Goal: Task Accomplishment & Management: Complete application form

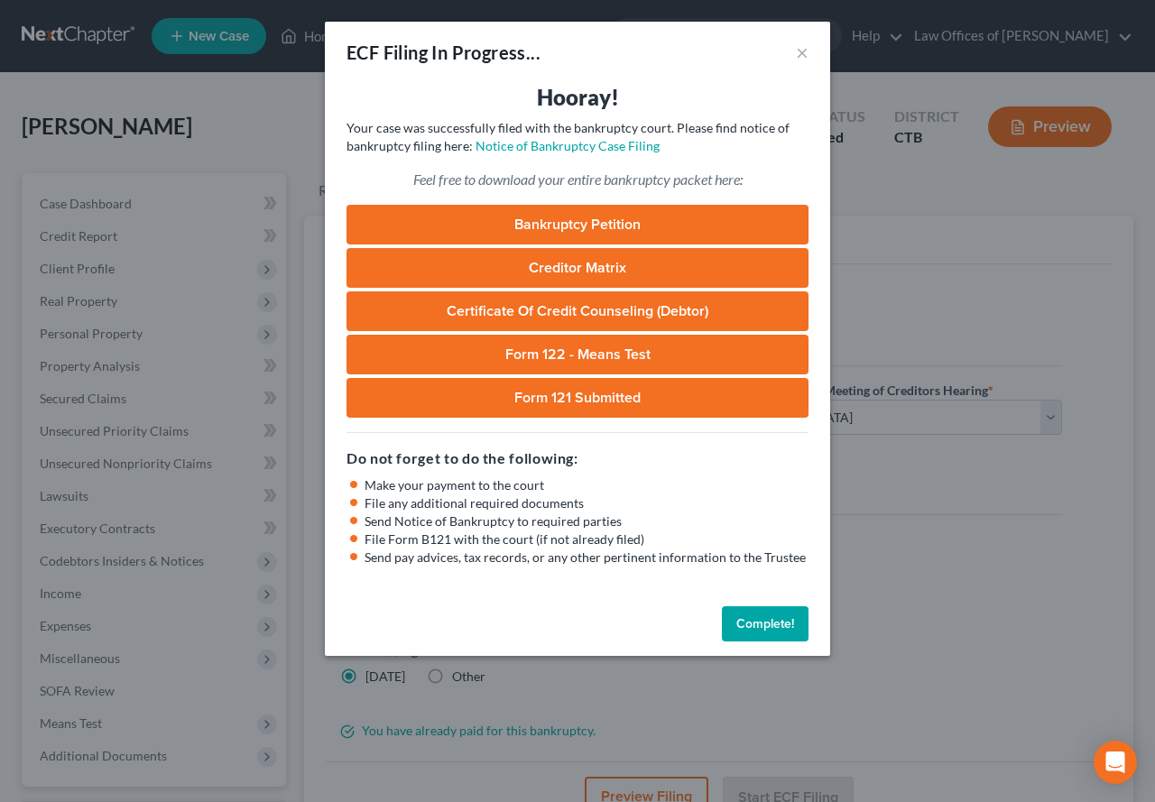
select select "1"
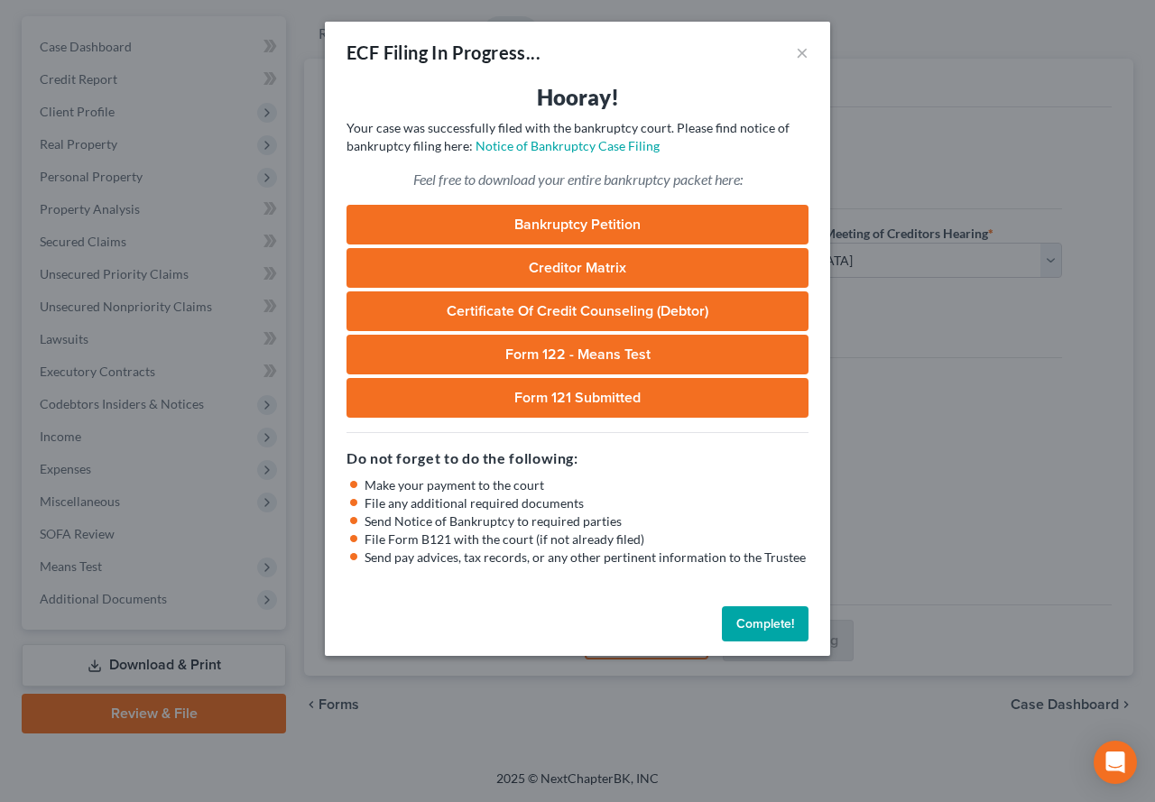
click at [755, 621] on button "Complete!" at bounding box center [765, 624] width 87 height 36
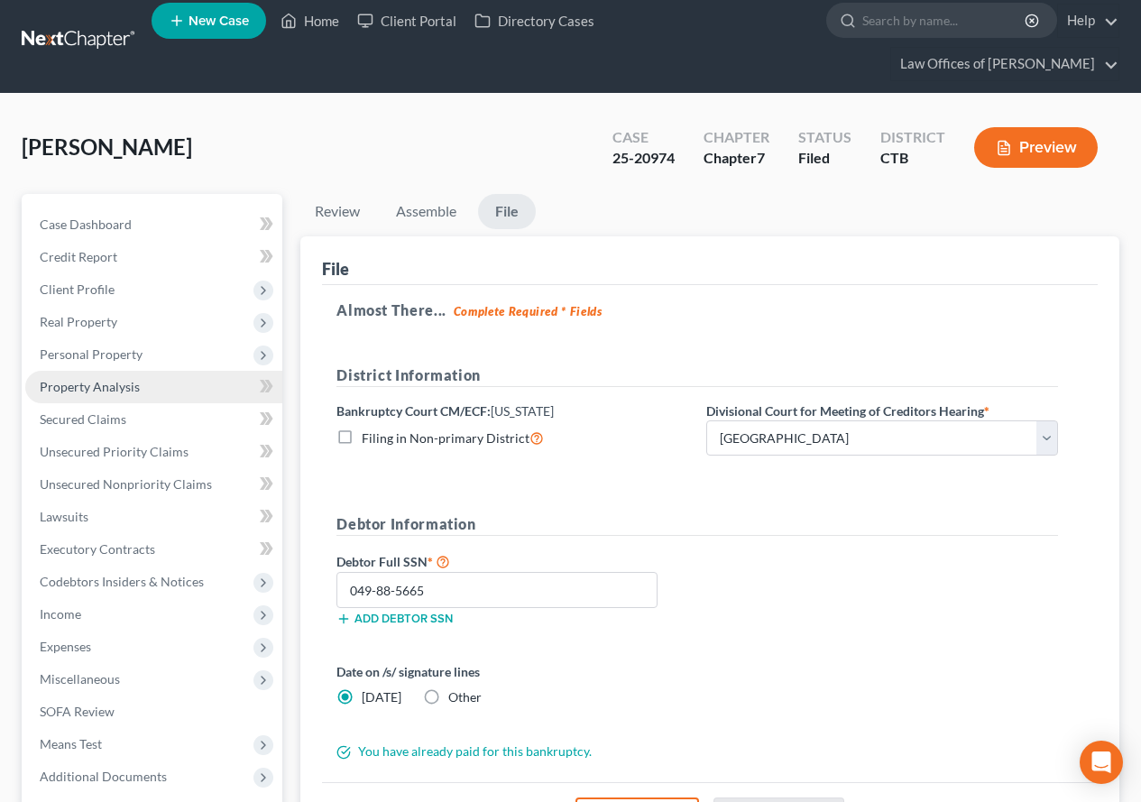
scroll to position [0, 0]
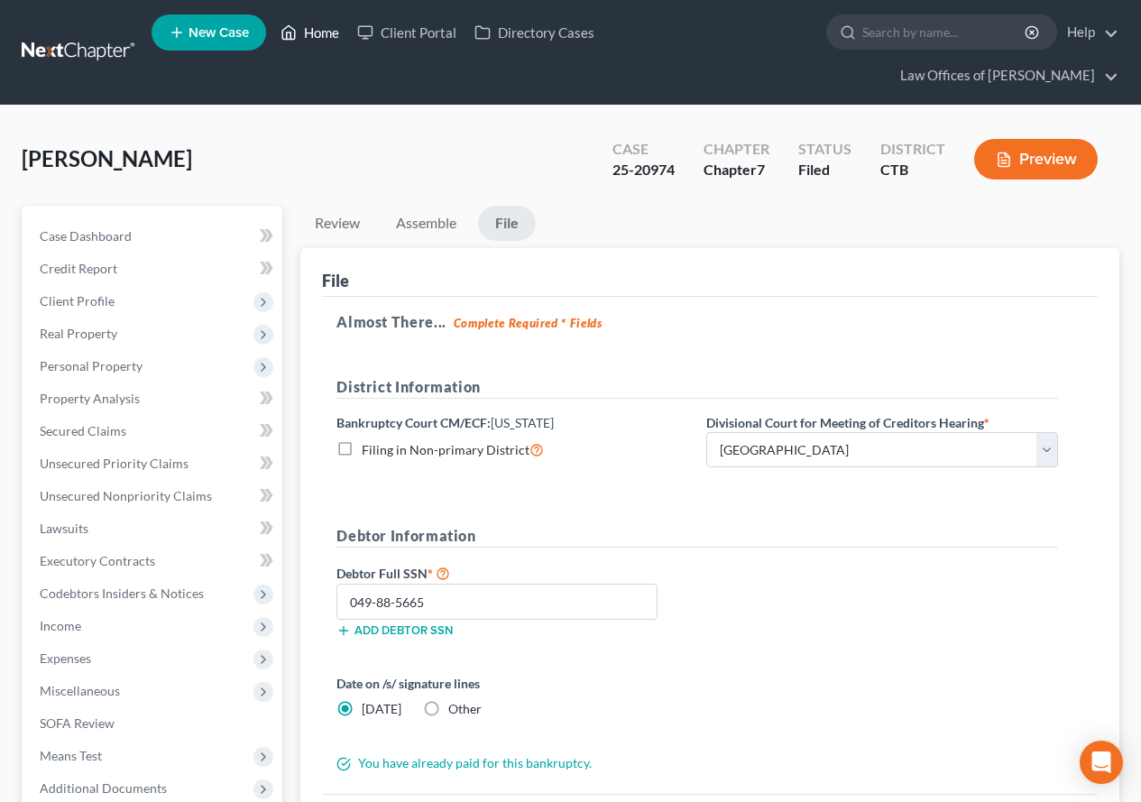
click at [320, 28] on link "Home" at bounding box center [310, 32] width 77 height 32
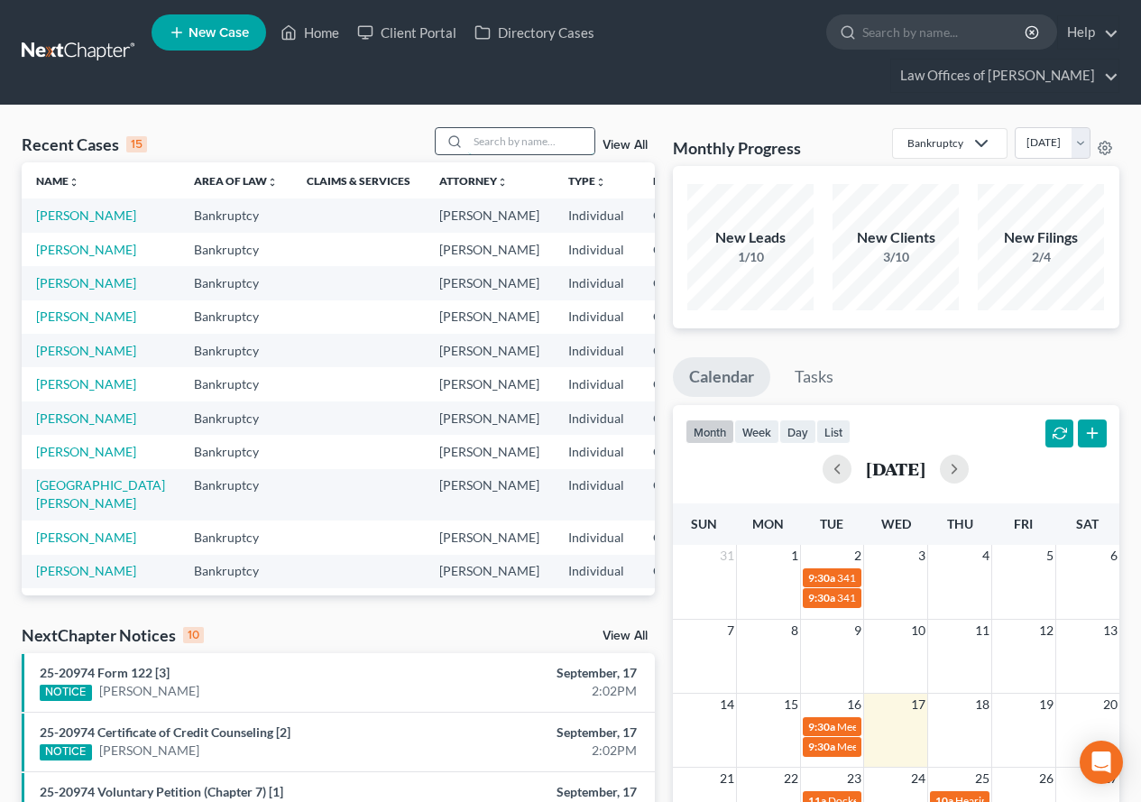
click at [480, 142] on input "search" at bounding box center [531, 141] width 126 height 26
type input "[PERSON_NAME]"
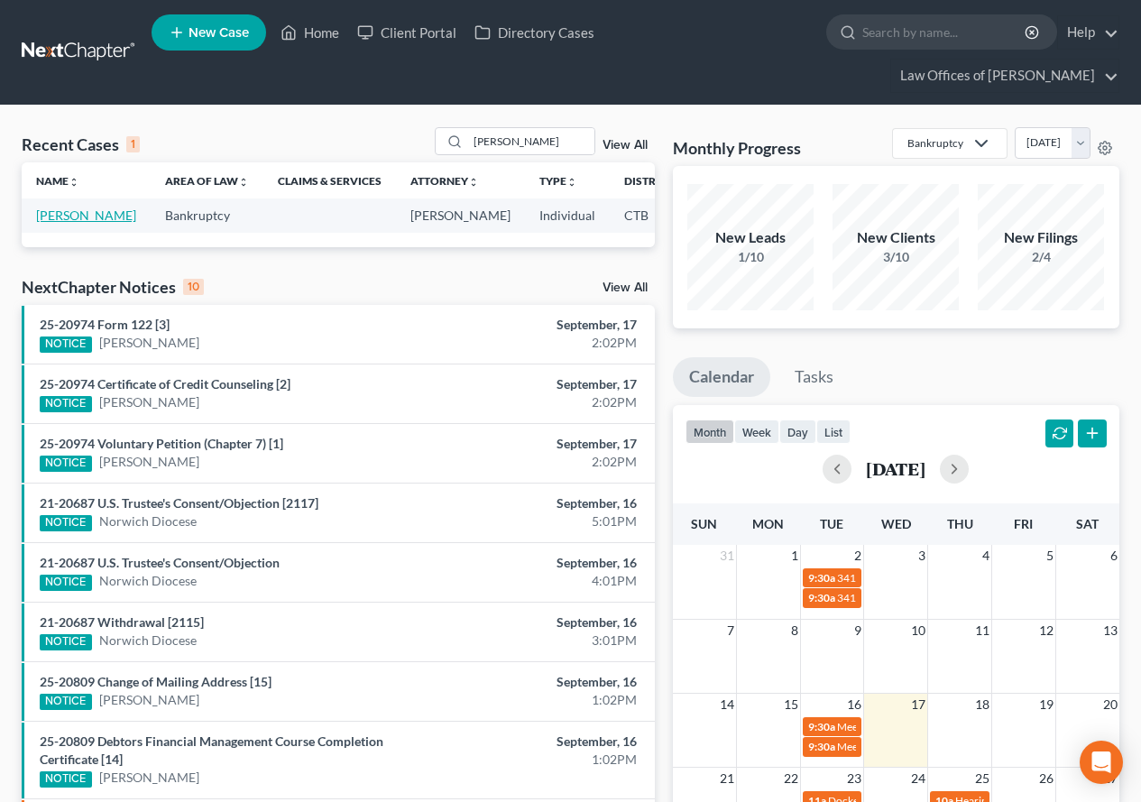
click at [43, 223] on link "[PERSON_NAME]" at bounding box center [86, 215] width 100 height 15
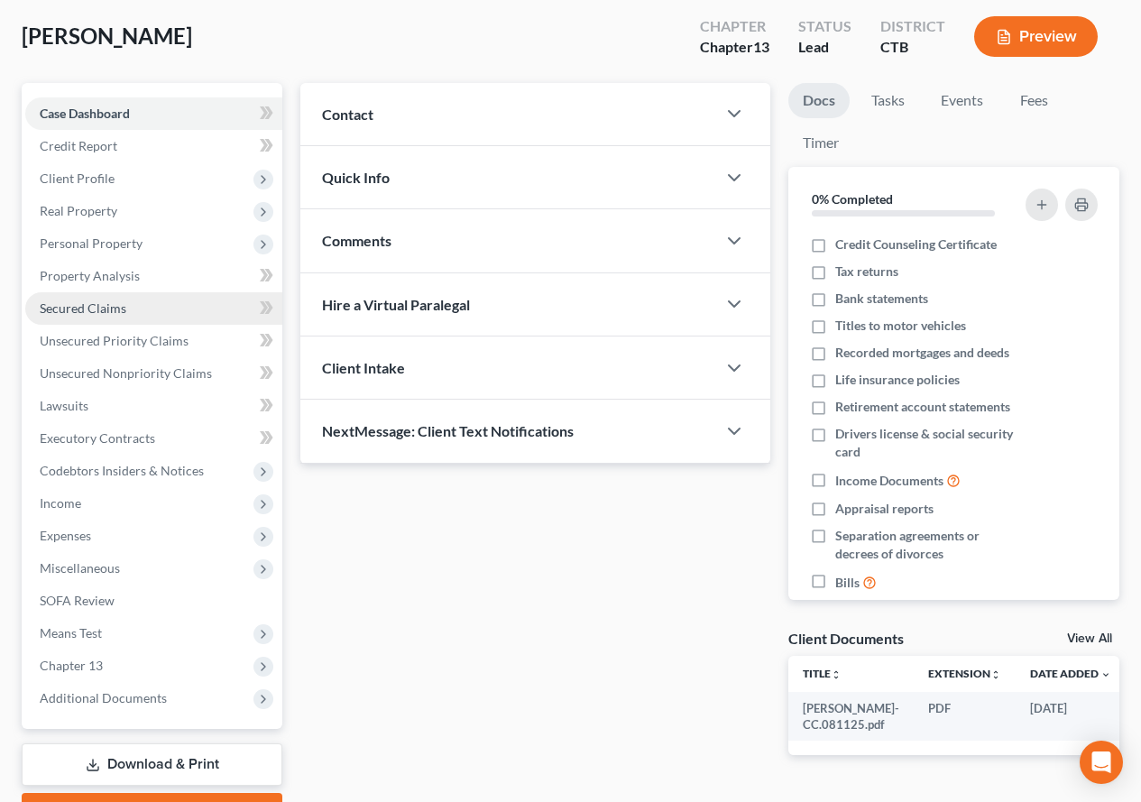
scroll to position [90, 0]
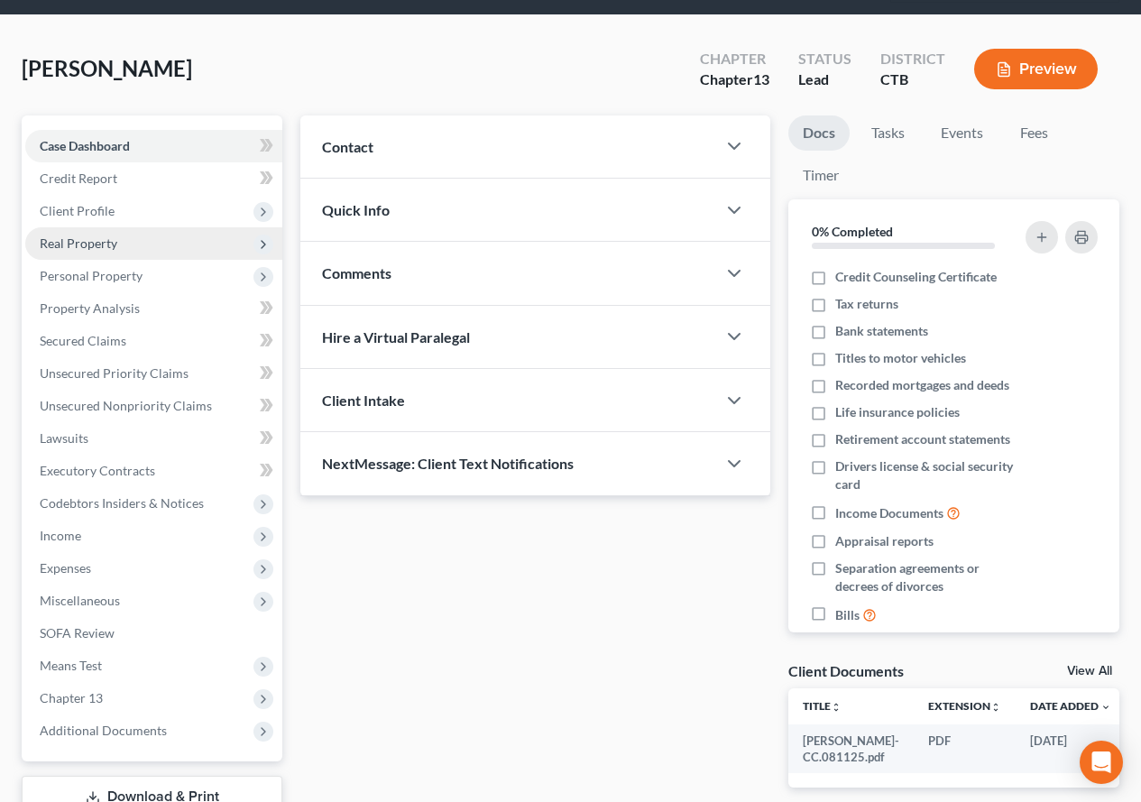
click at [71, 241] on span "Real Property" at bounding box center [79, 243] width 78 height 15
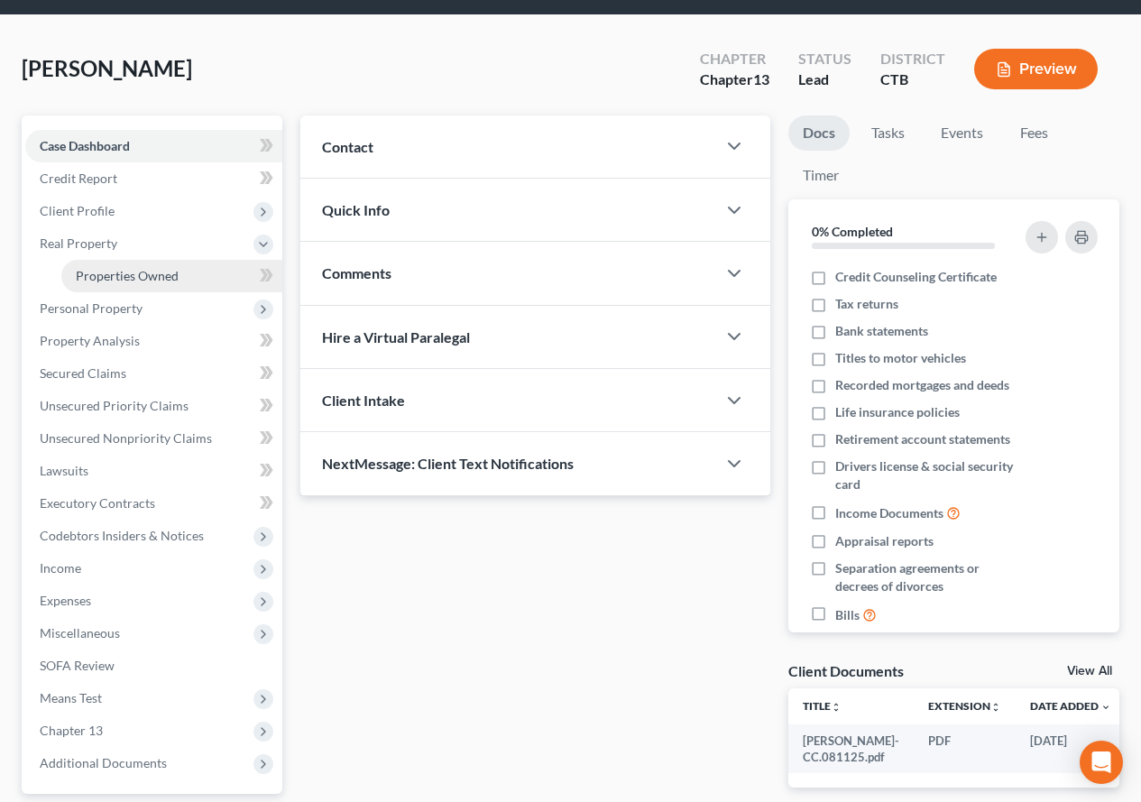
click at [129, 278] on span "Properties Owned" at bounding box center [127, 275] width 103 height 15
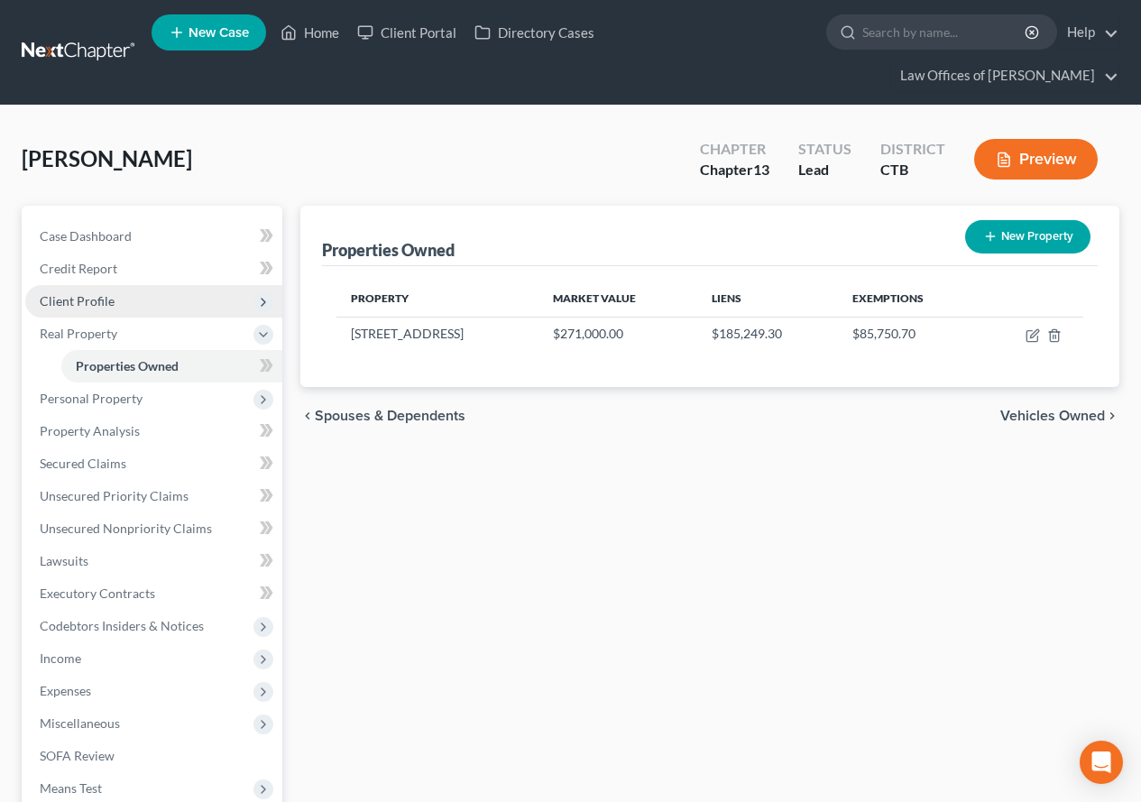
click at [63, 302] on span "Client Profile" at bounding box center [77, 300] width 75 height 15
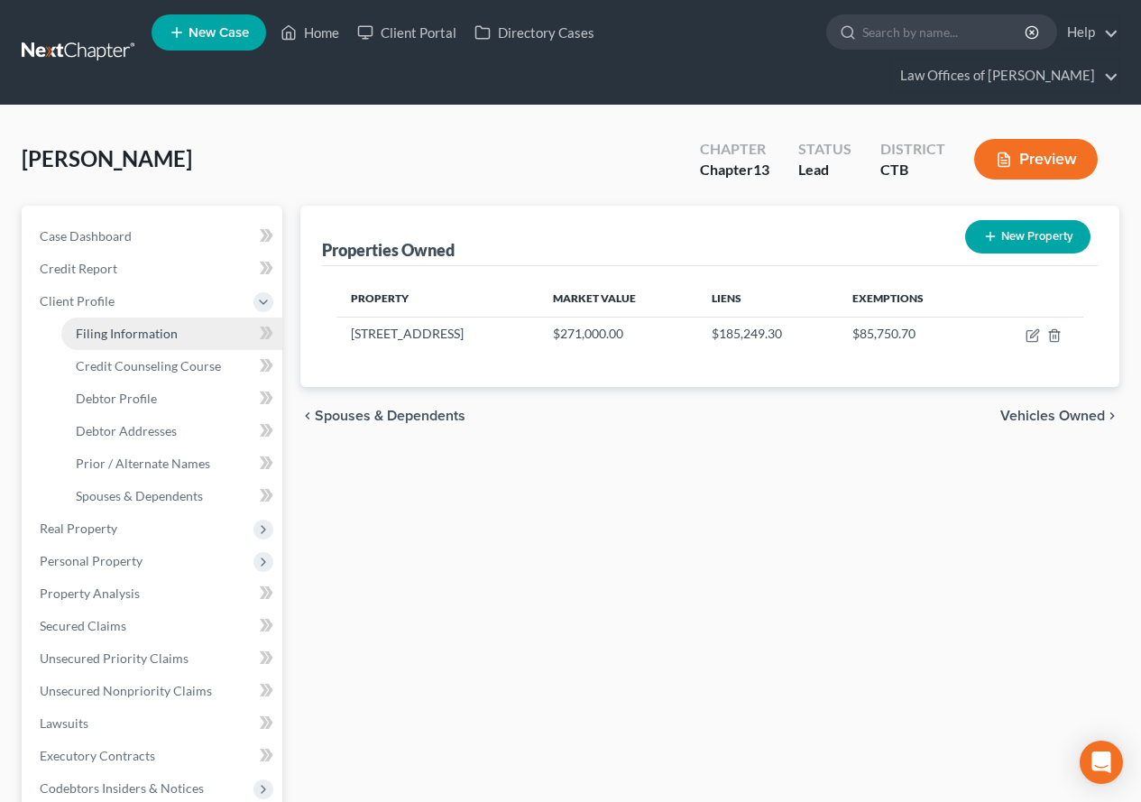
click at [95, 334] on span "Filing Information" at bounding box center [127, 333] width 102 height 15
select select "1"
select select "0"
select select "3"
select select "12"
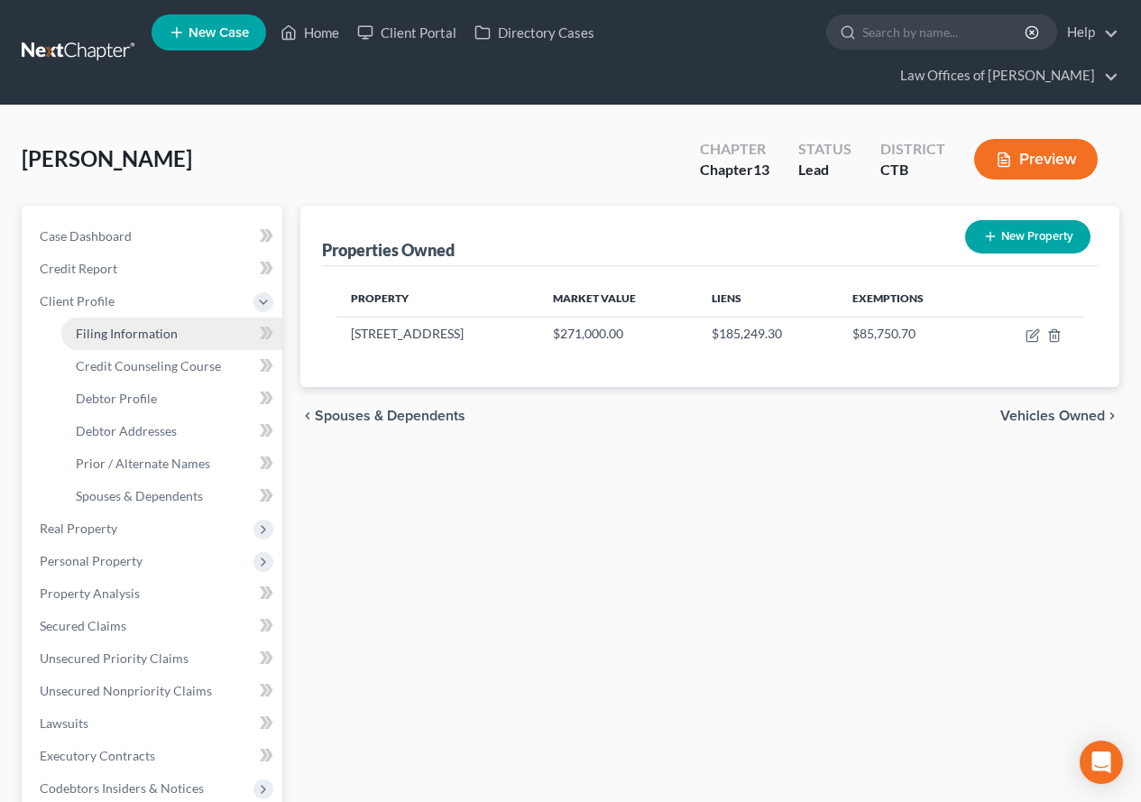
select select "6"
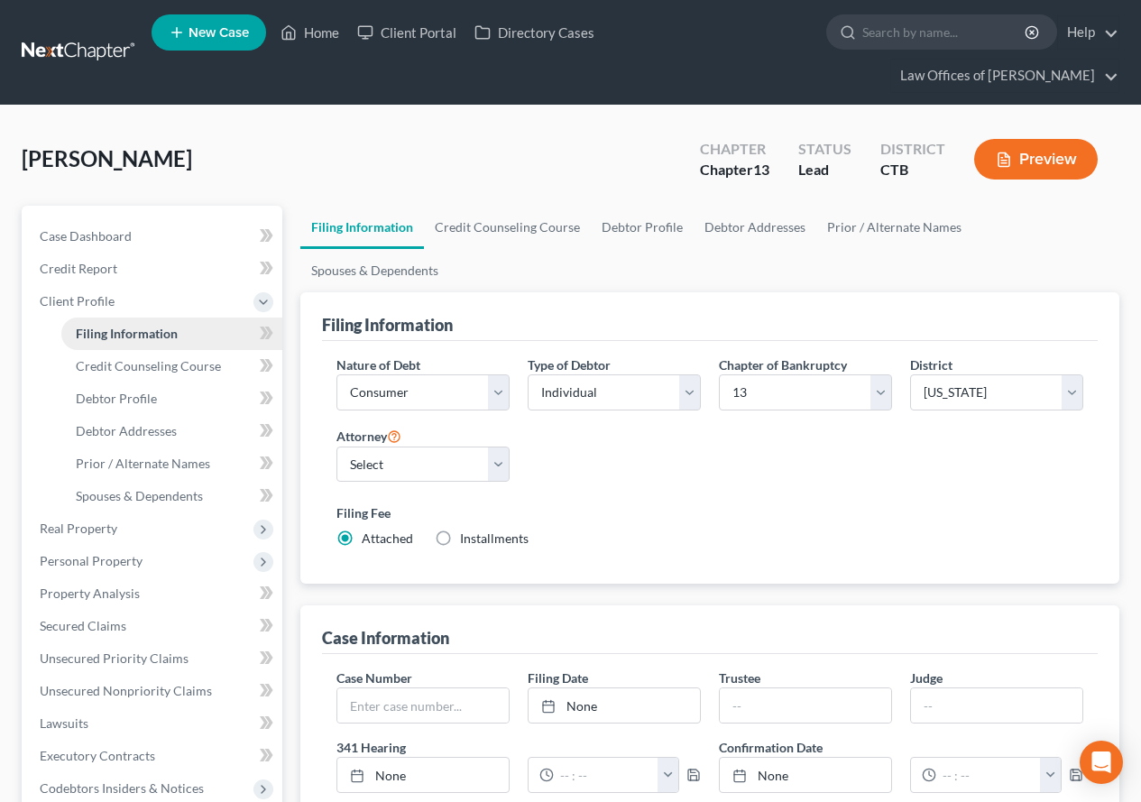
scroll to position [90, 0]
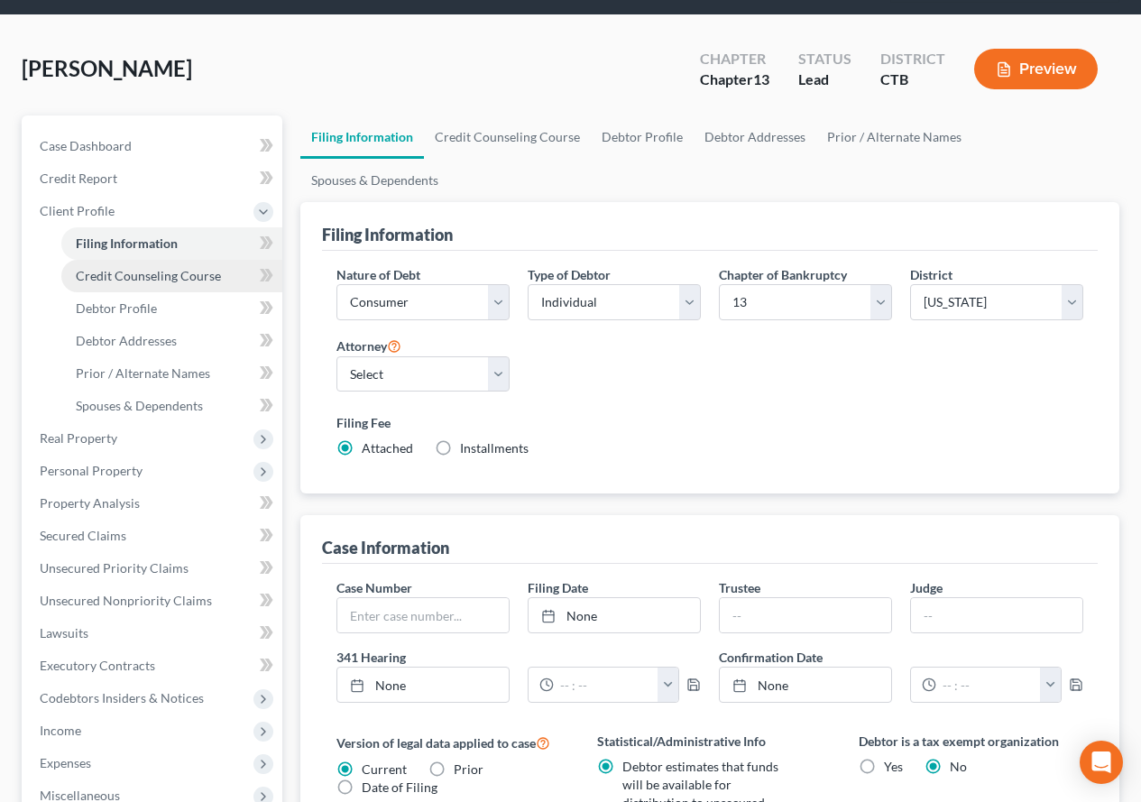
click at [118, 277] on span "Credit Counseling Course" at bounding box center [148, 275] width 145 height 15
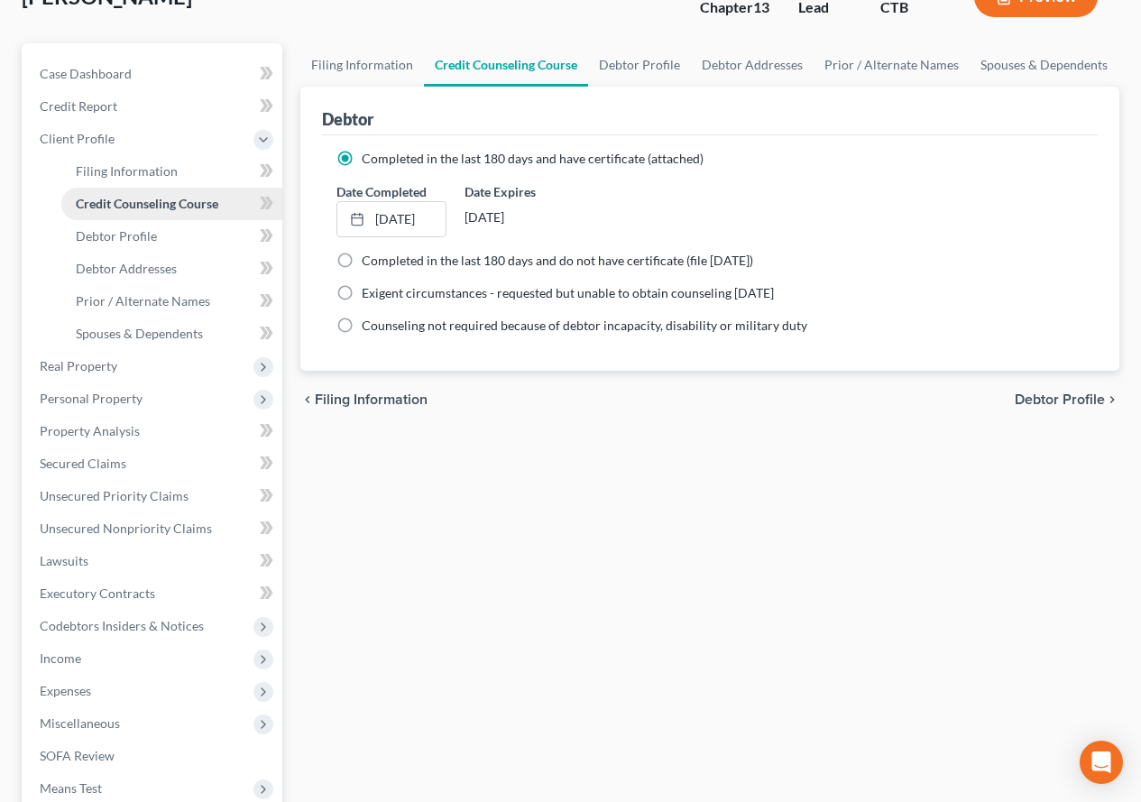
scroll to position [180, 0]
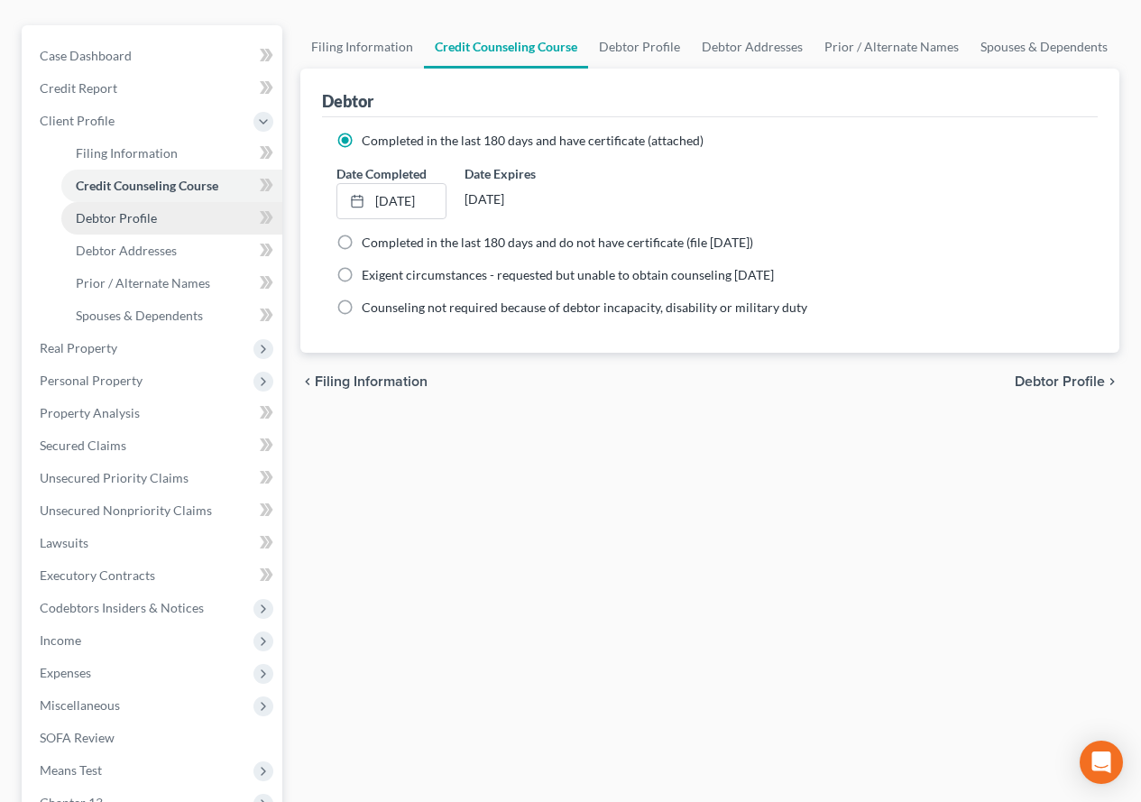
click at [124, 218] on span "Debtor Profile" at bounding box center [116, 217] width 81 height 15
select select "0"
select select "2"
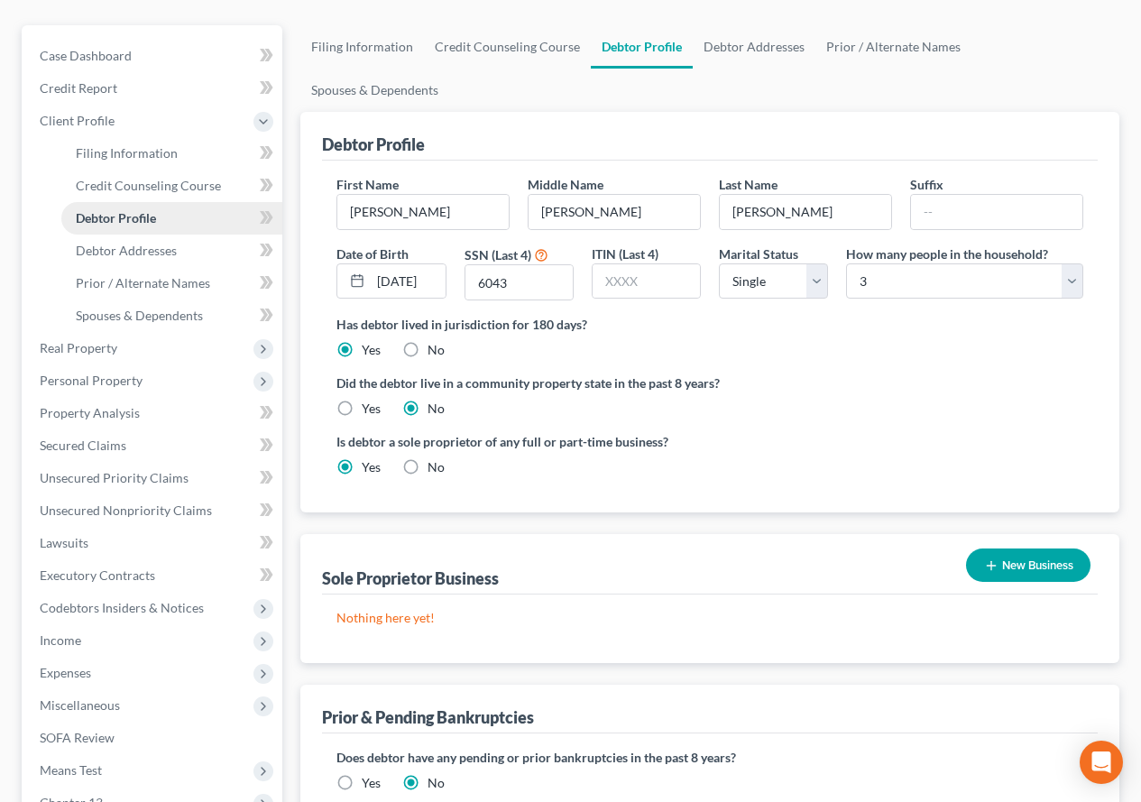
scroll to position [38, 0]
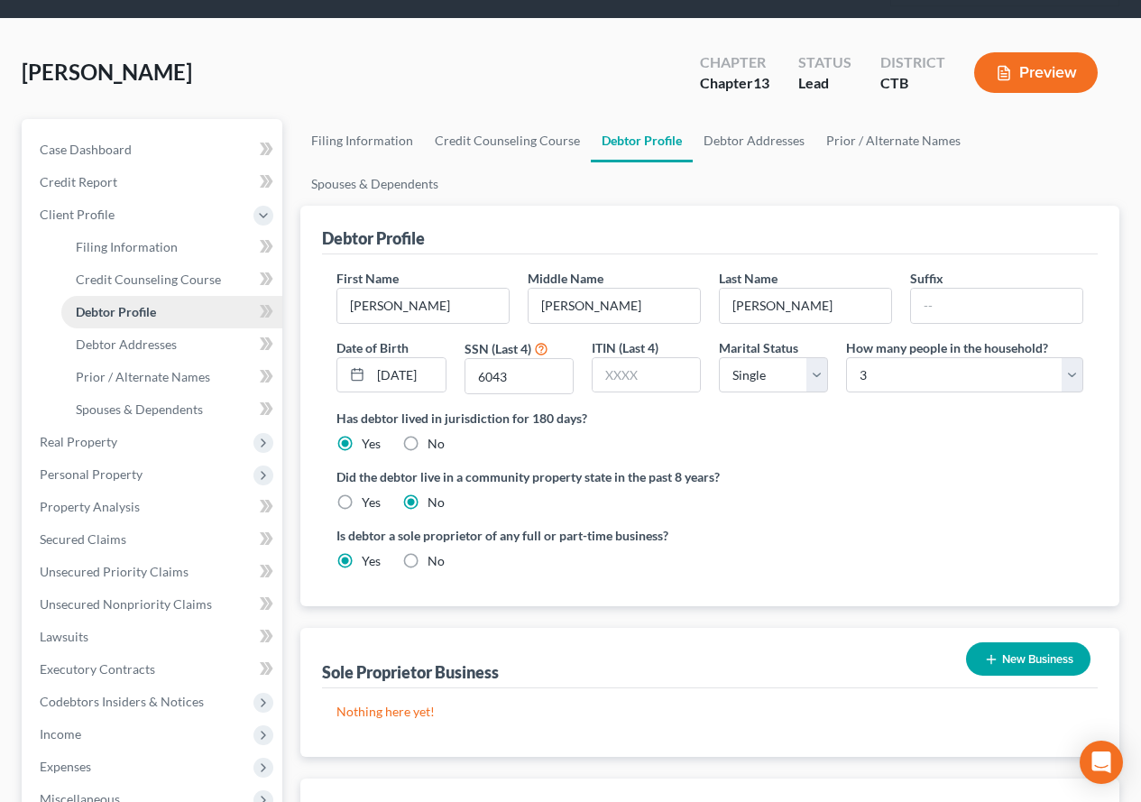
radio input "true"
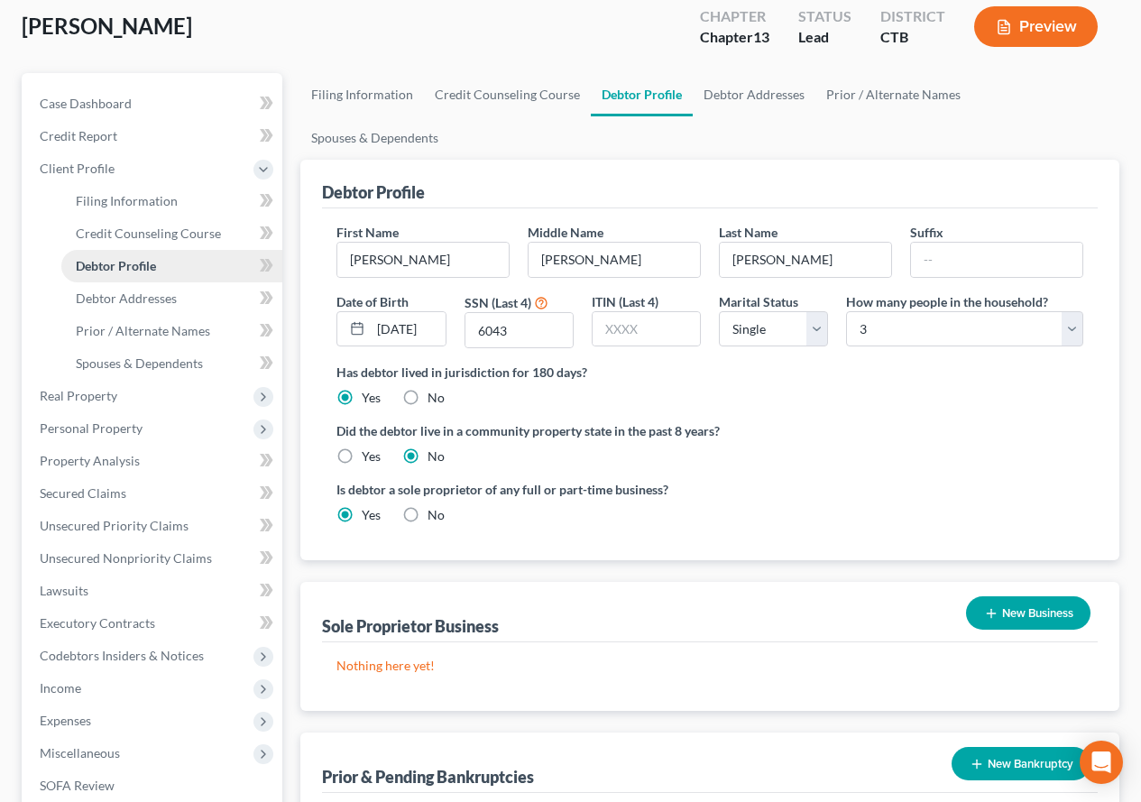
scroll to position [180, 0]
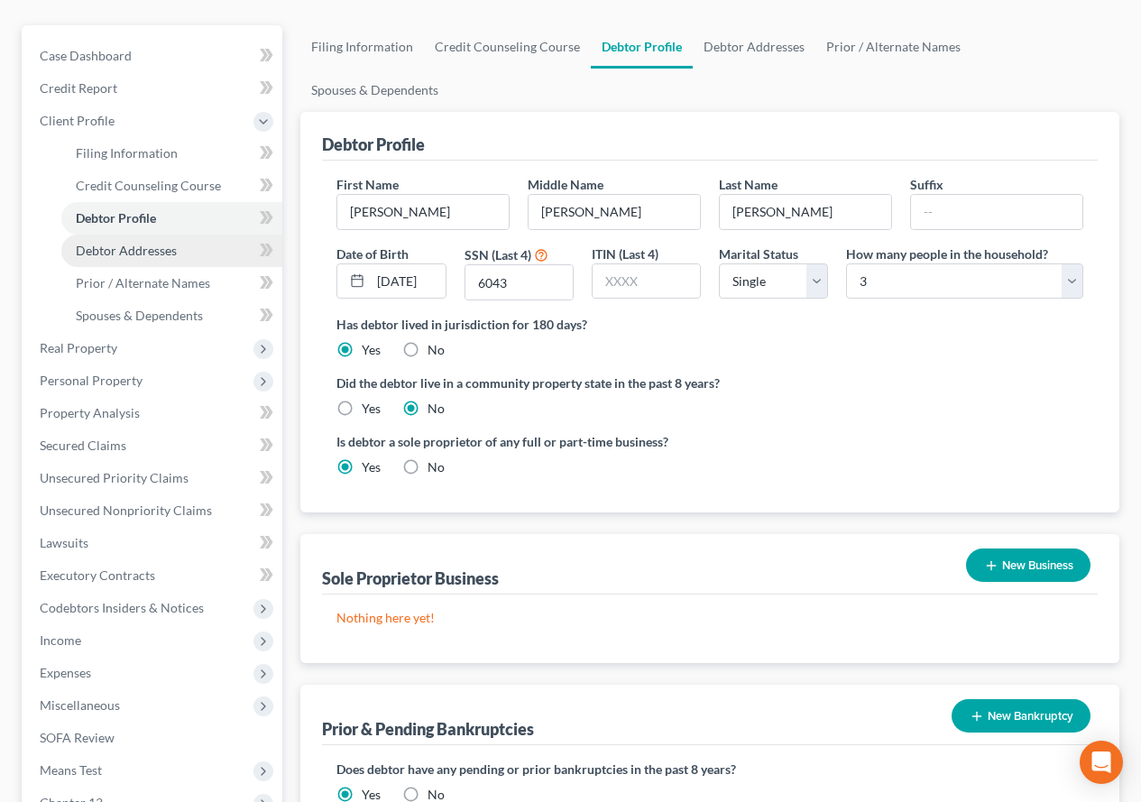
click at [110, 246] on span "Debtor Addresses" at bounding box center [126, 250] width 101 height 15
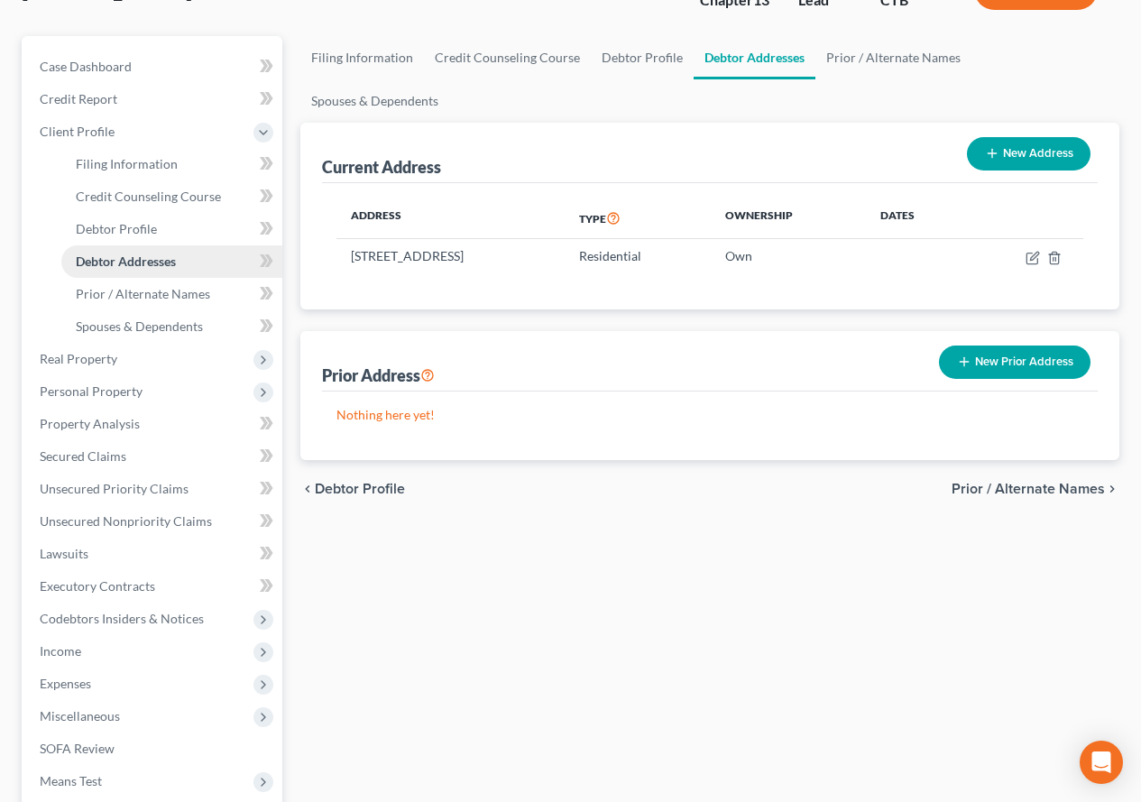
scroll to position [180, 0]
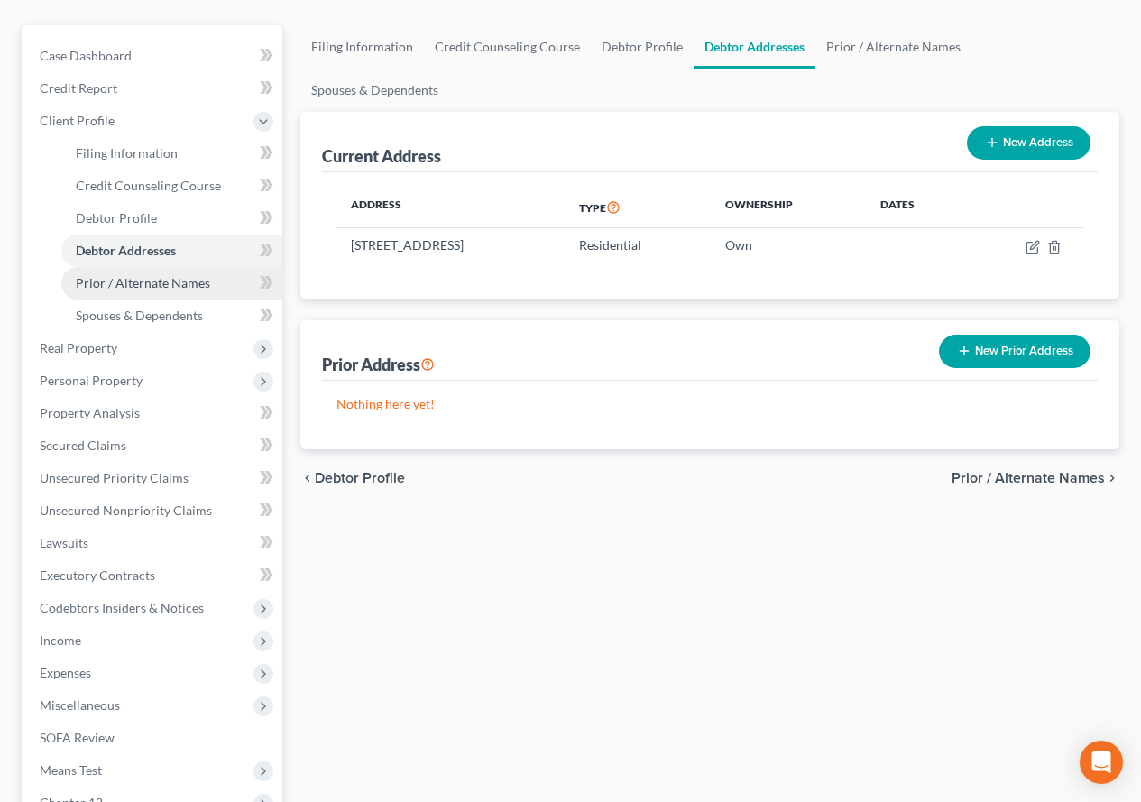
click at [104, 282] on span "Prior / Alternate Names" at bounding box center [143, 282] width 134 height 15
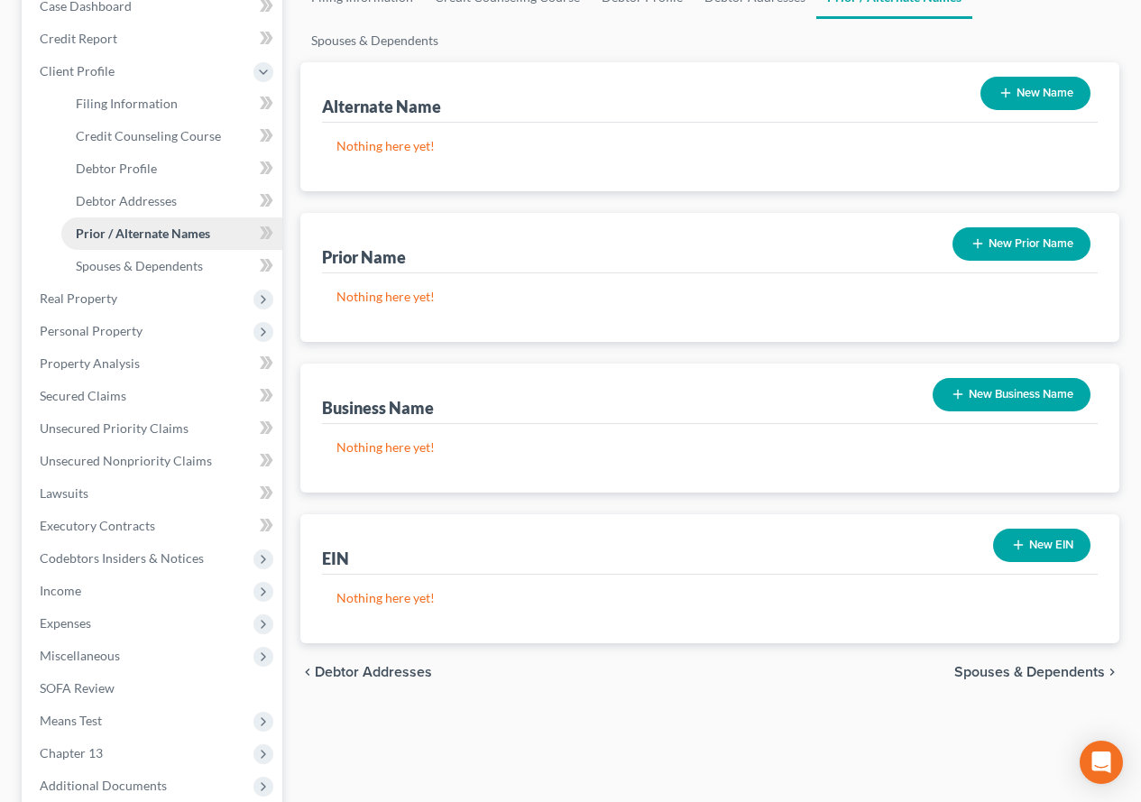
scroll to position [271, 0]
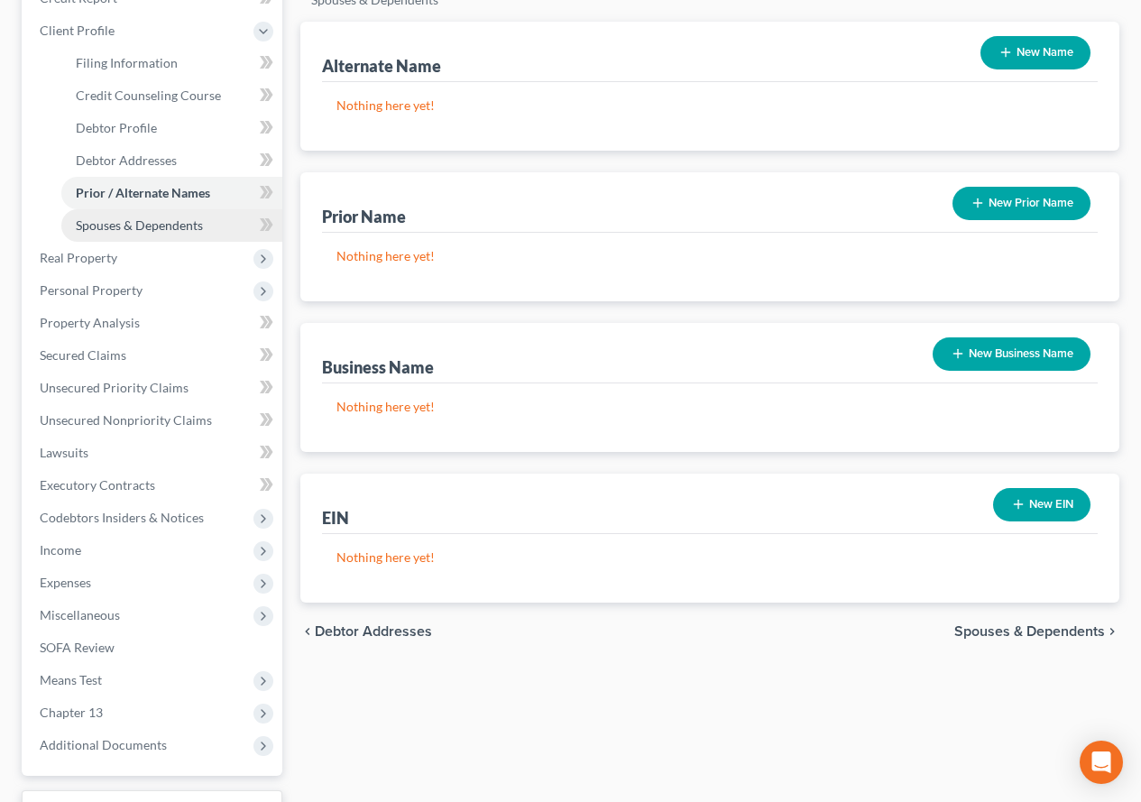
click at [90, 228] on span "Spouses & Dependents" at bounding box center [139, 224] width 127 height 15
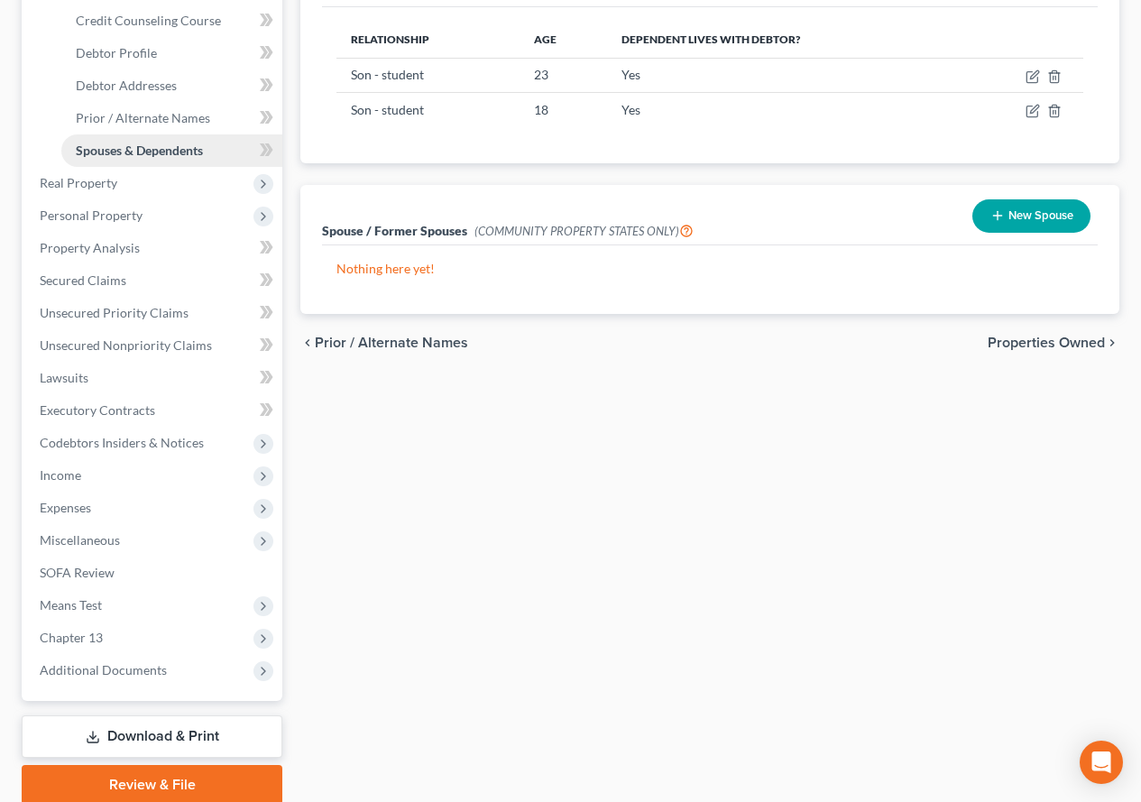
scroll to position [361, 0]
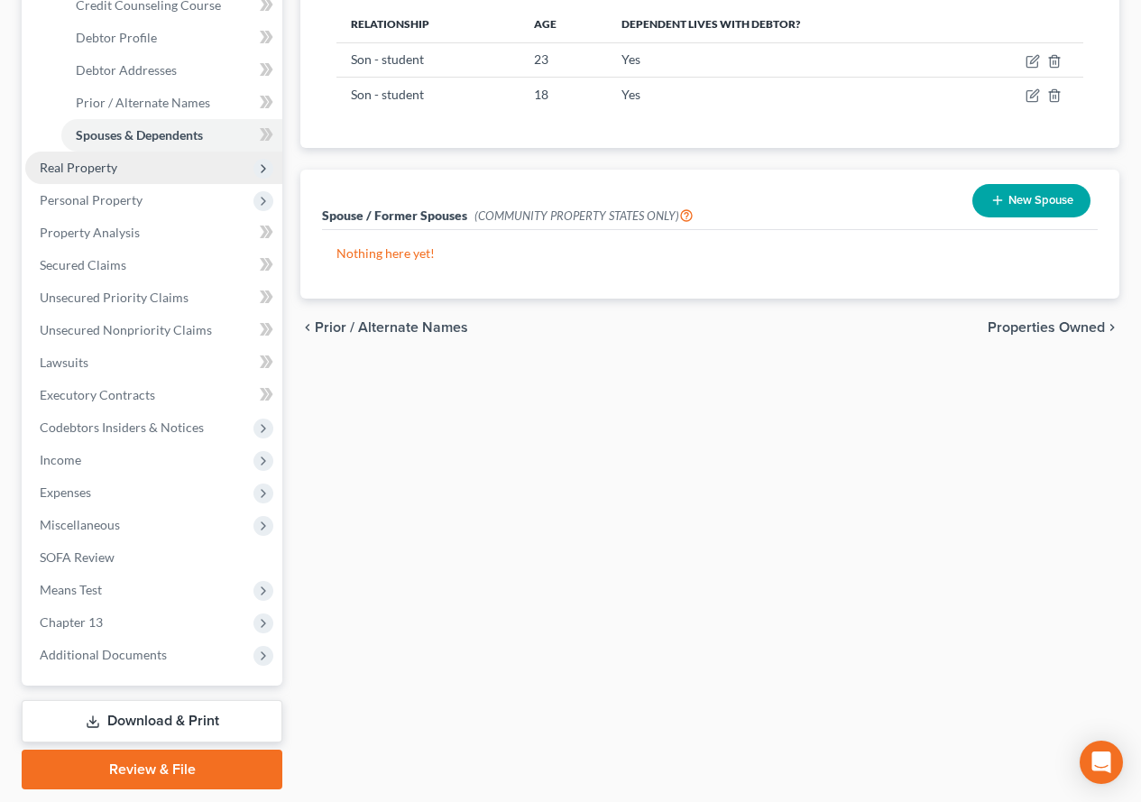
click at [56, 171] on span "Real Property" at bounding box center [79, 167] width 78 height 15
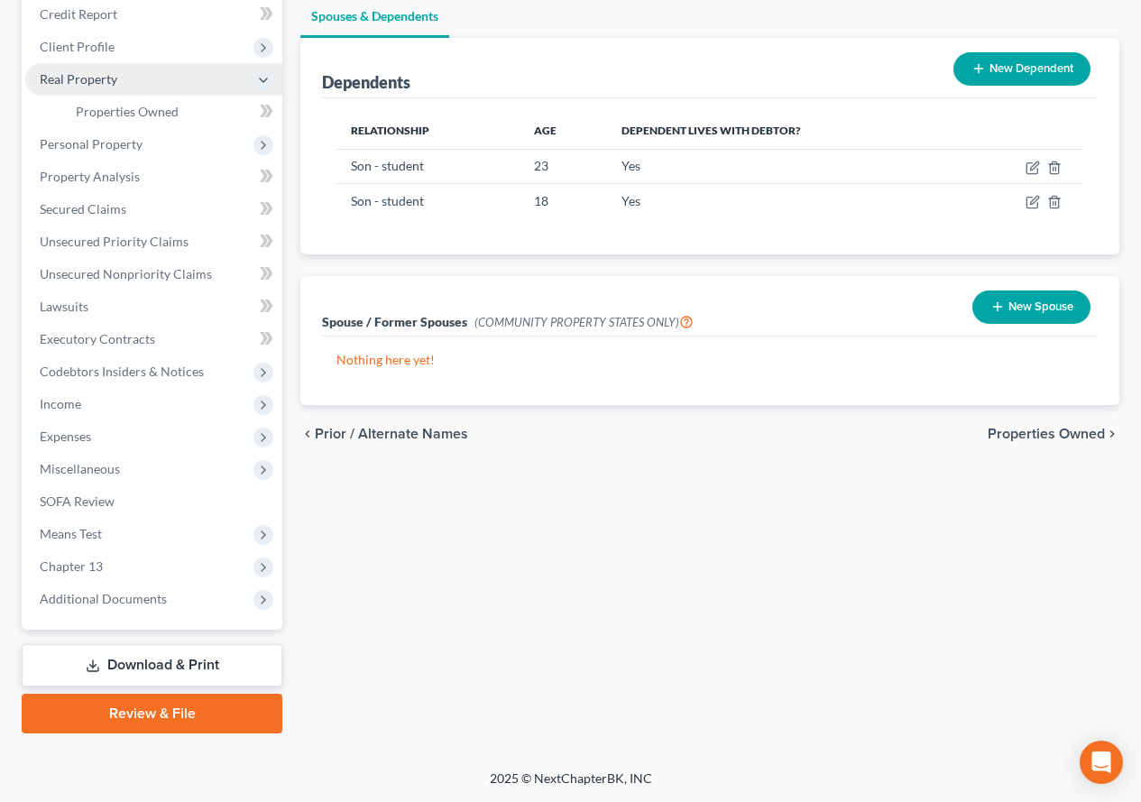
scroll to position [254, 0]
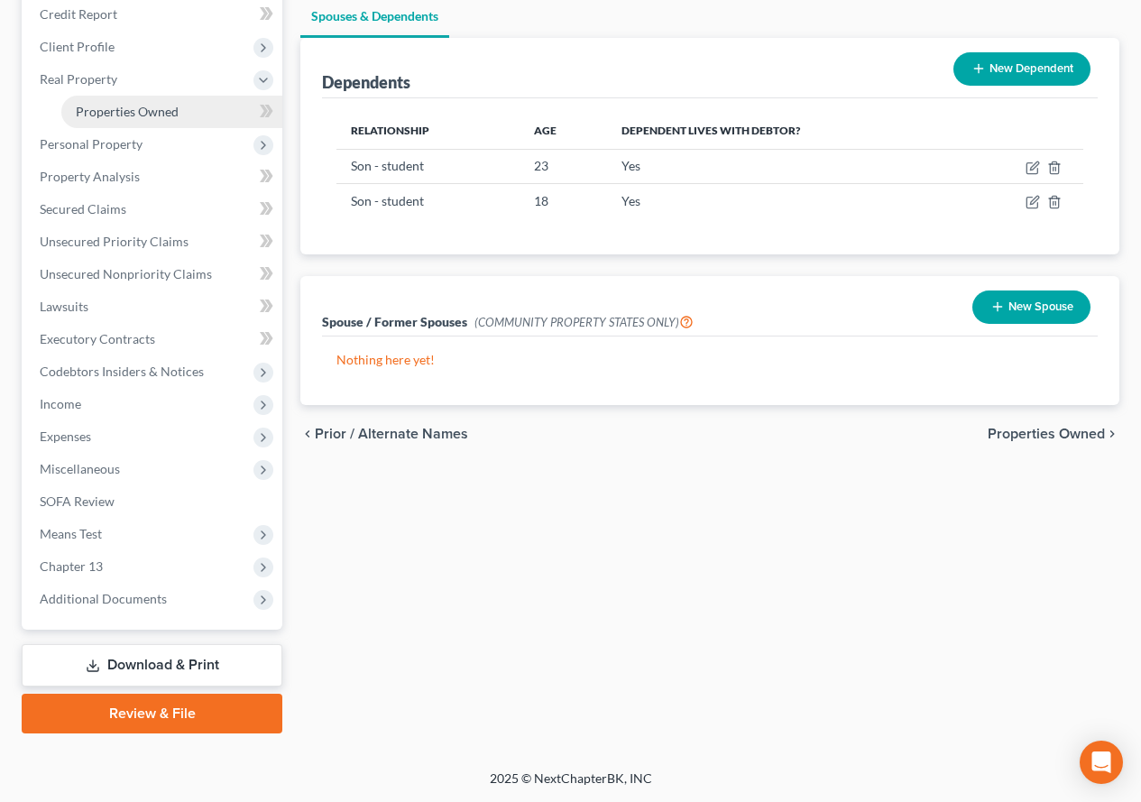
click at [141, 117] on span "Properties Owned" at bounding box center [127, 111] width 103 height 15
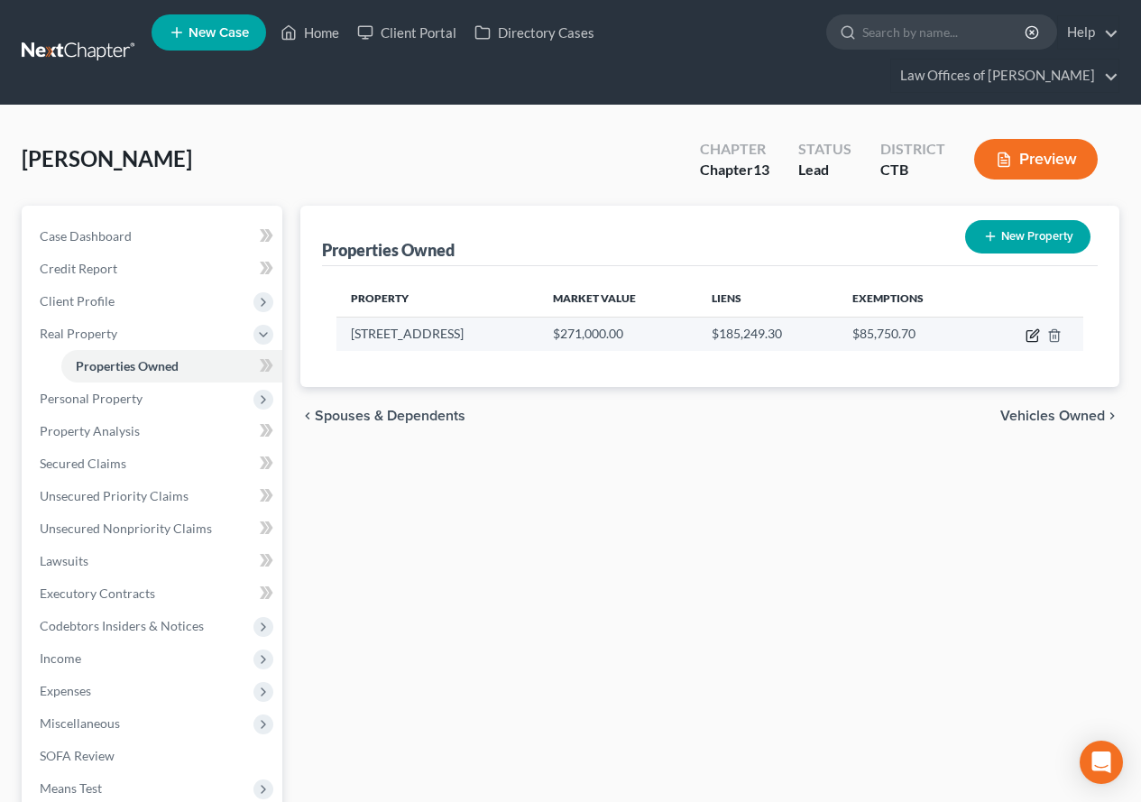
click at [1030, 335] on icon "button" at bounding box center [1033, 335] width 14 height 14
select select "6"
select select "5"
select select "0"
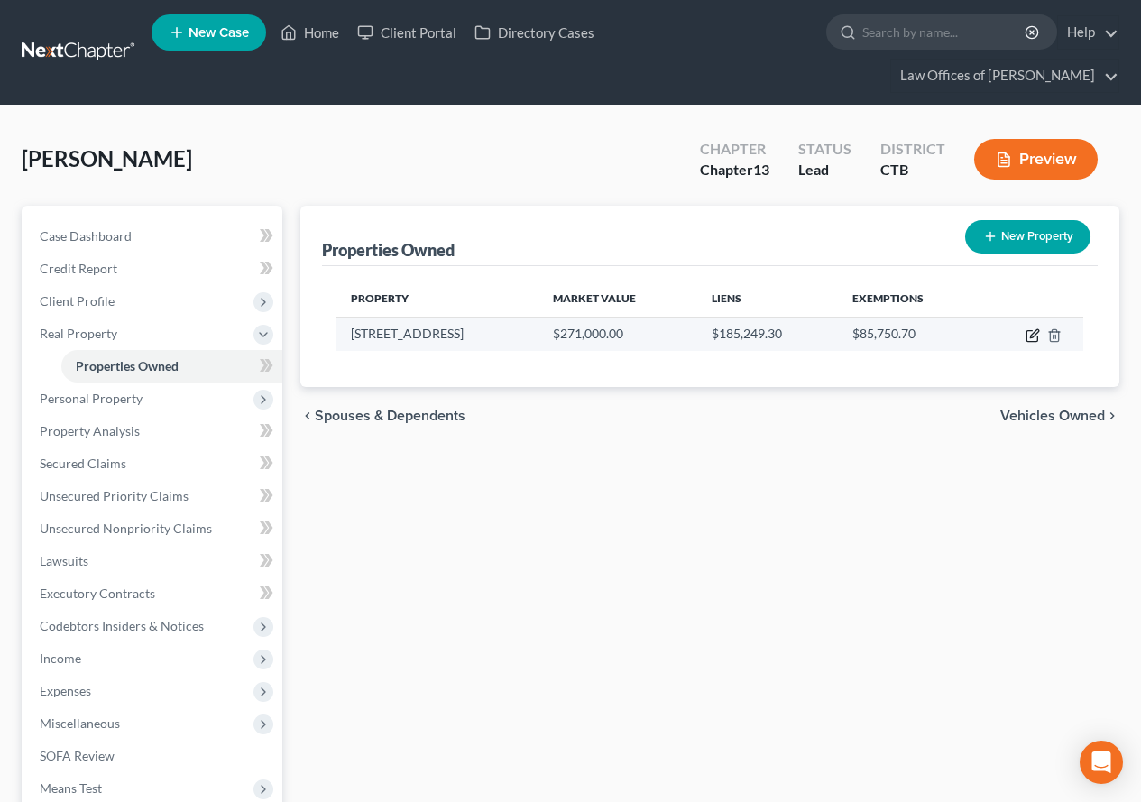
select select "6"
select select "3"
select select "0"
select select "4"
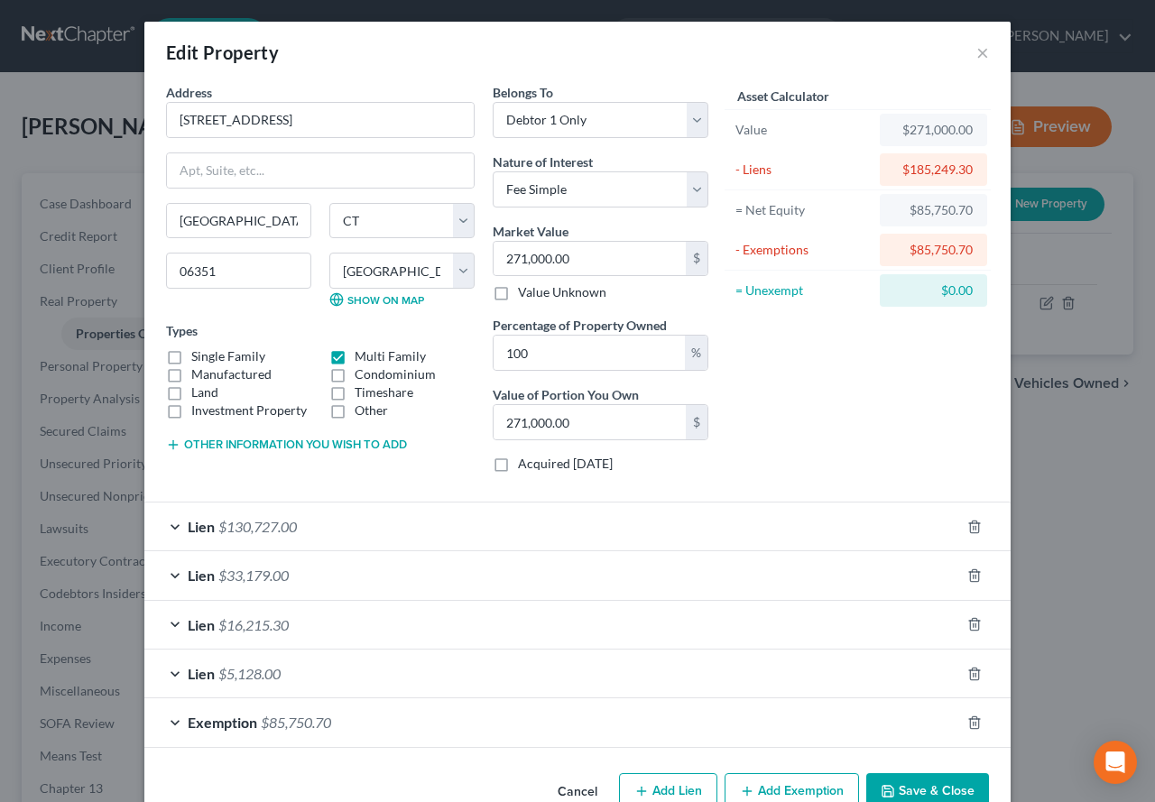
scroll to position [44, 0]
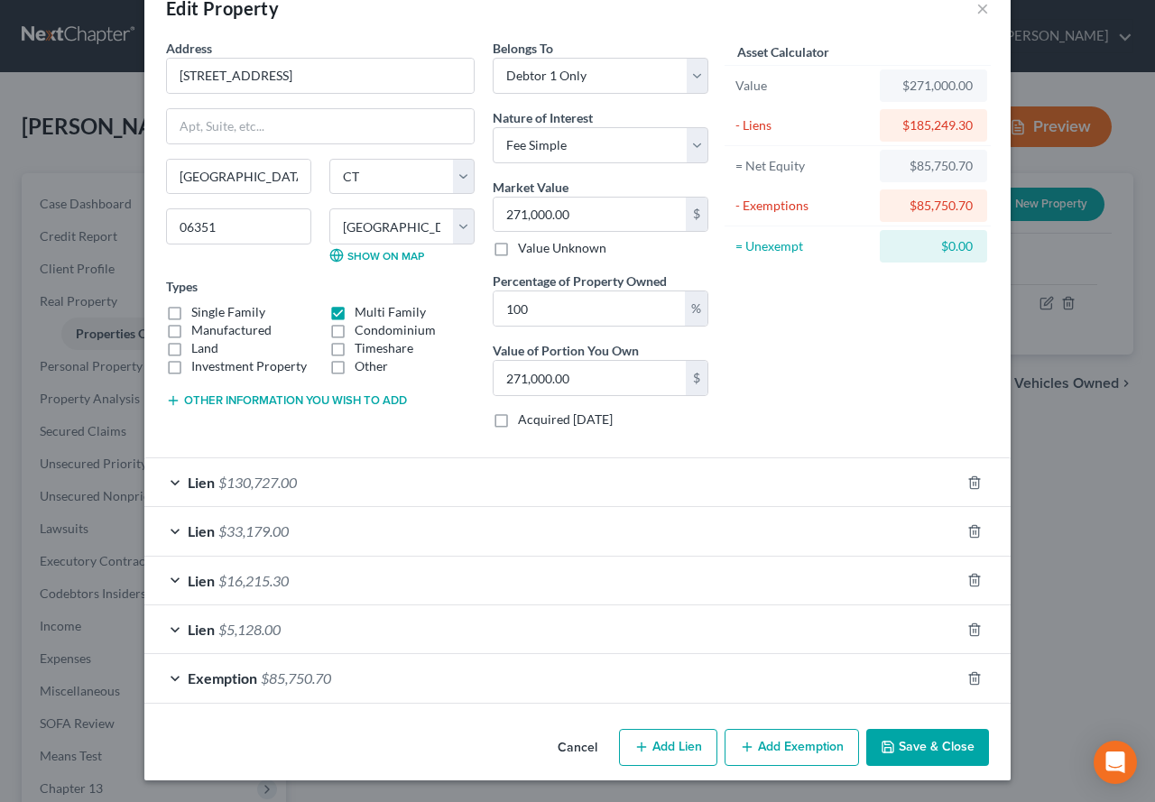
click at [165, 534] on div "Lien $33,179.00" at bounding box center [552, 531] width 816 height 48
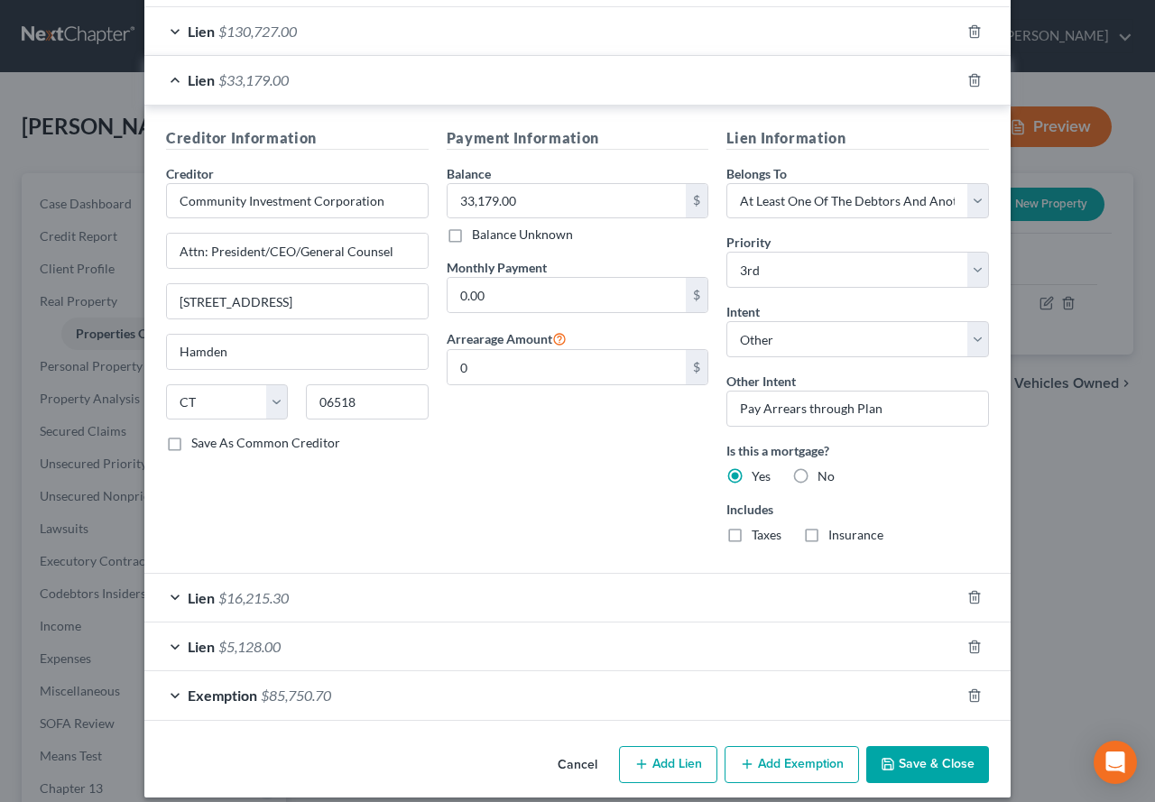
scroll to position [513, 0]
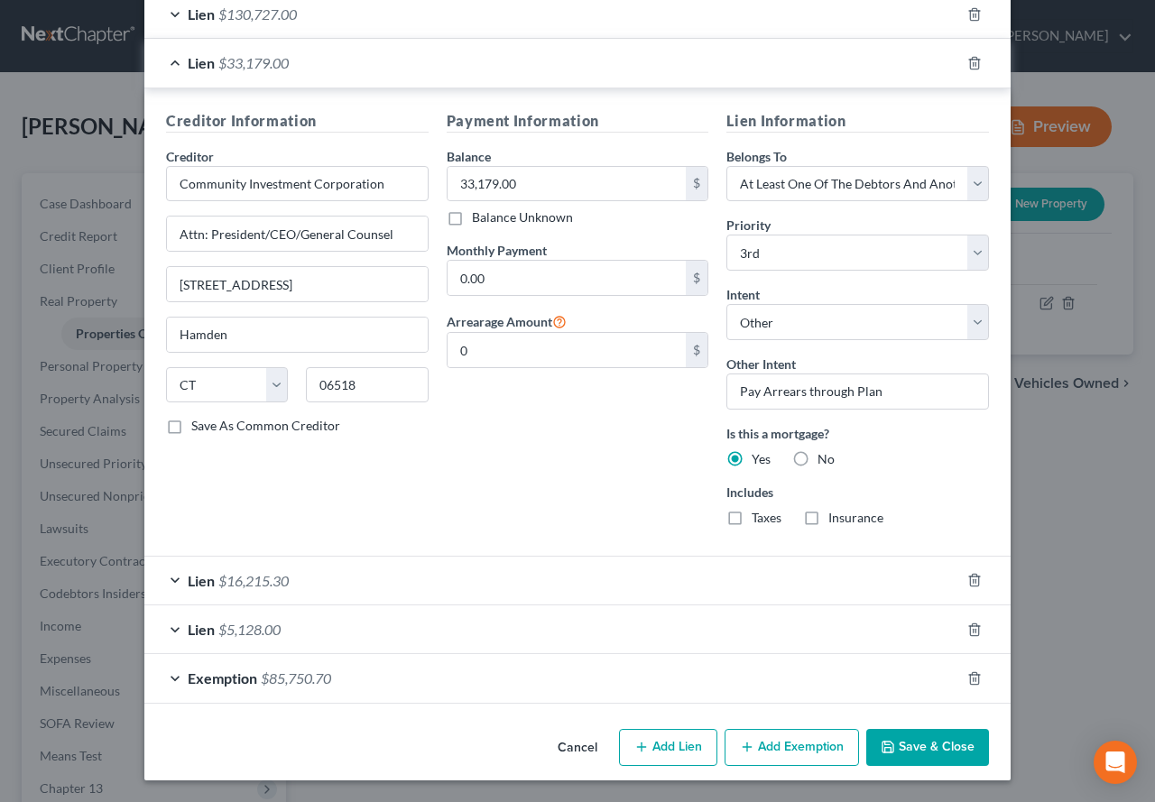
click at [167, 587] on div "Lien $16,215.30" at bounding box center [552, 581] width 816 height 48
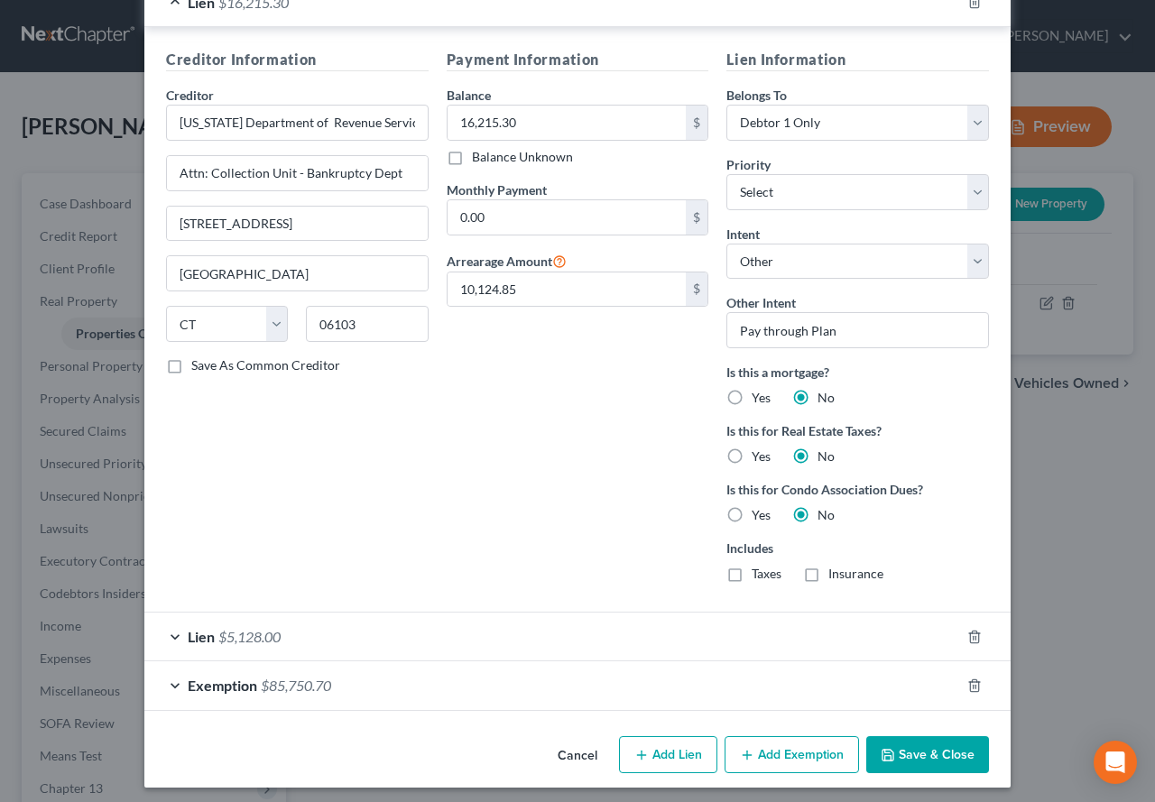
scroll to position [1098, 0]
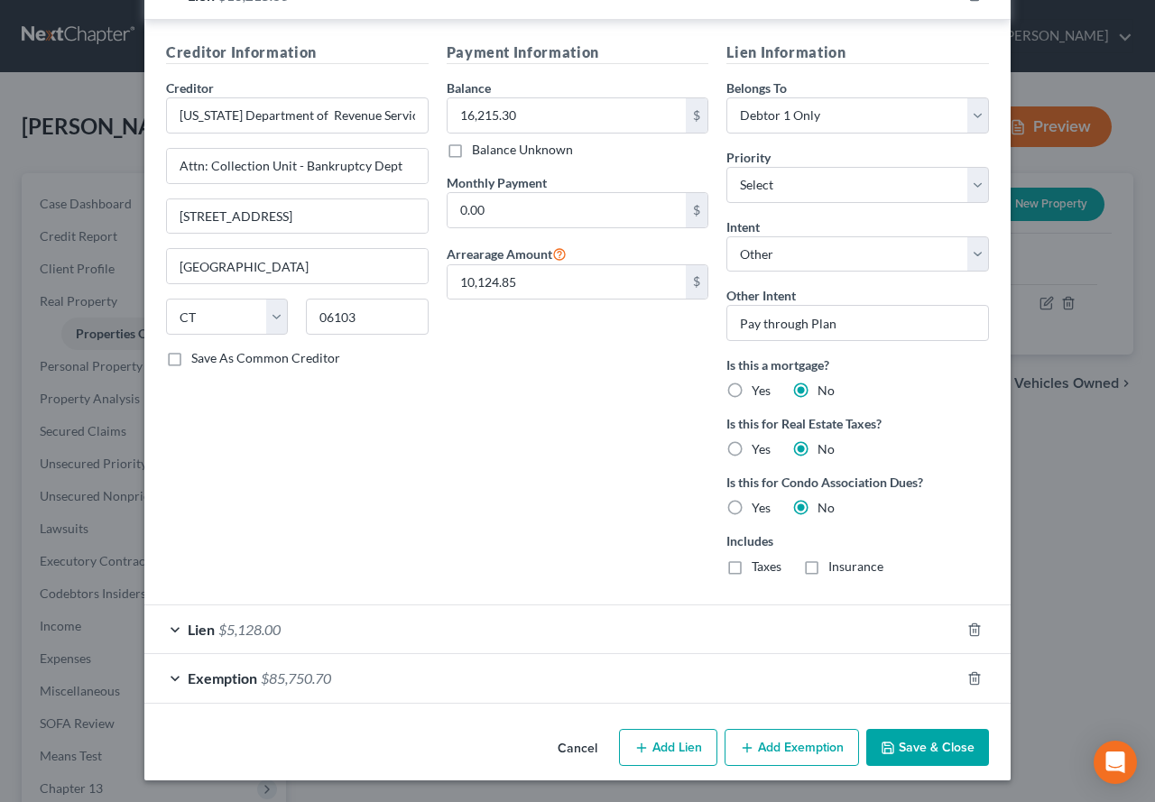
click at [164, 630] on div "Lien $5,128.00" at bounding box center [552, 629] width 816 height 48
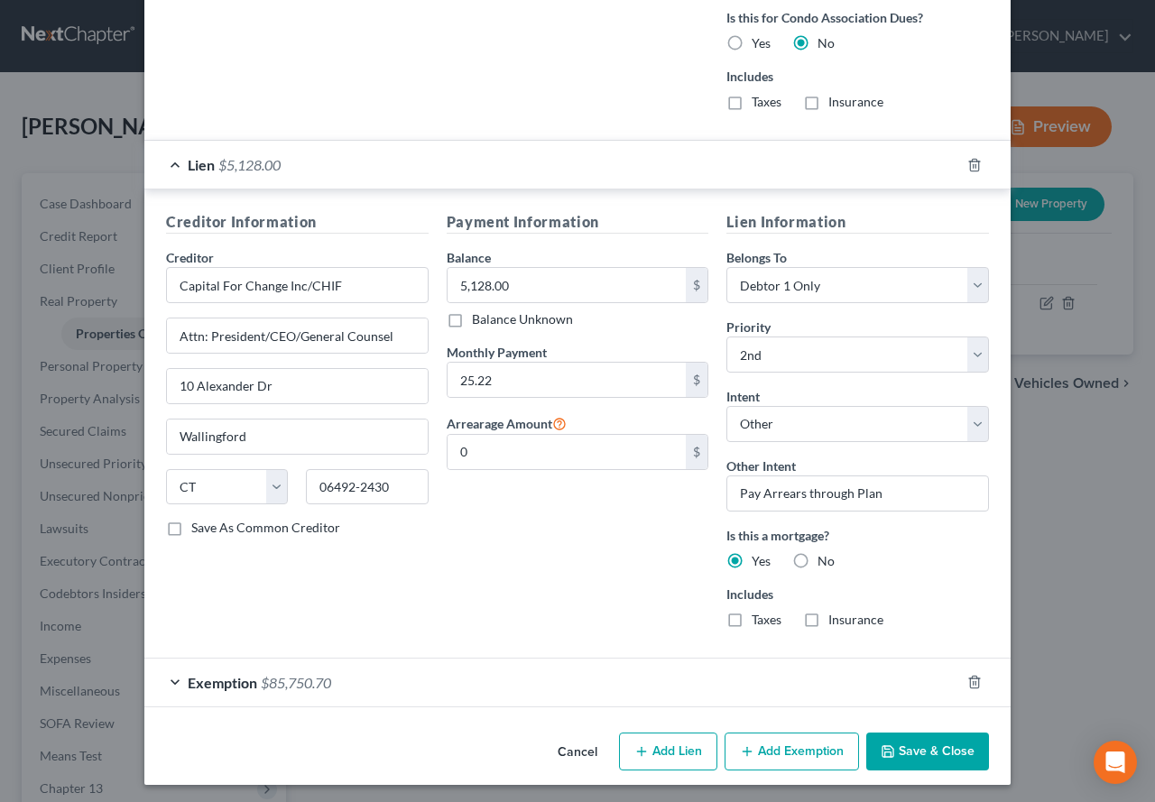
scroll to position [1567, 0]
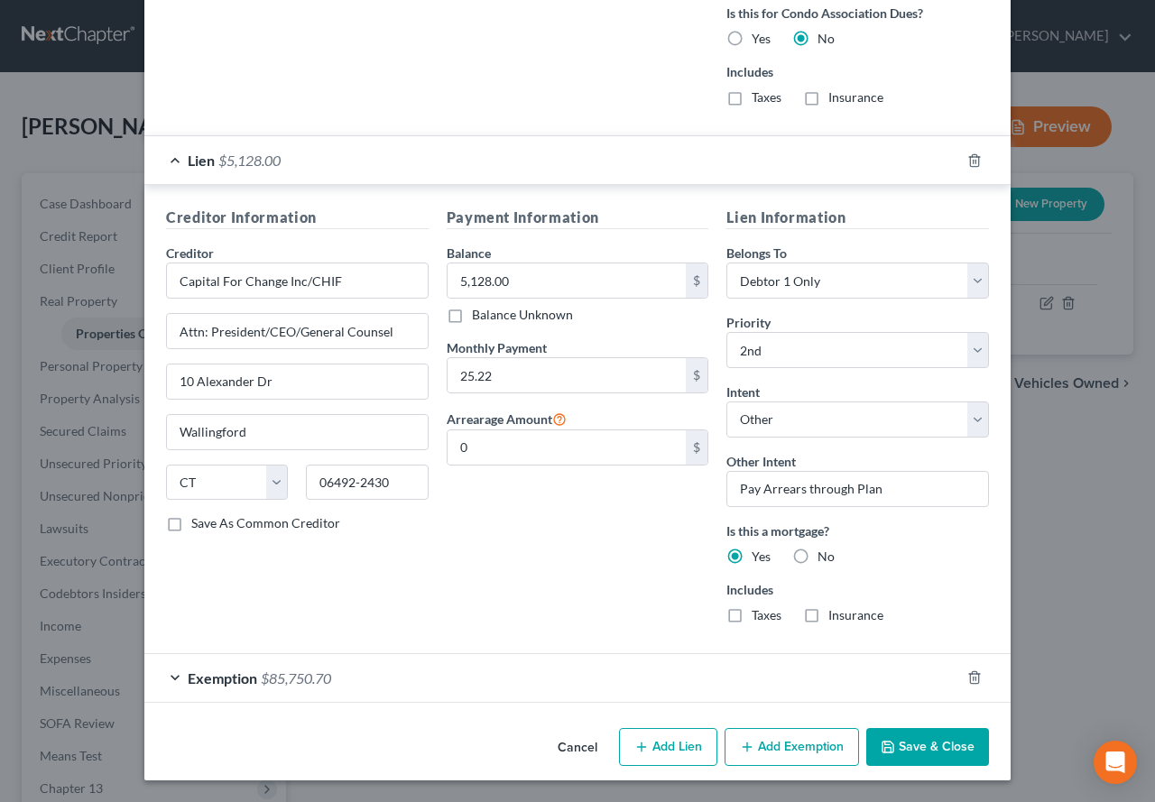
click at [165, 675] on div "Exemption $85,750.70" at bounding box center [552, 678] width 816 height 48
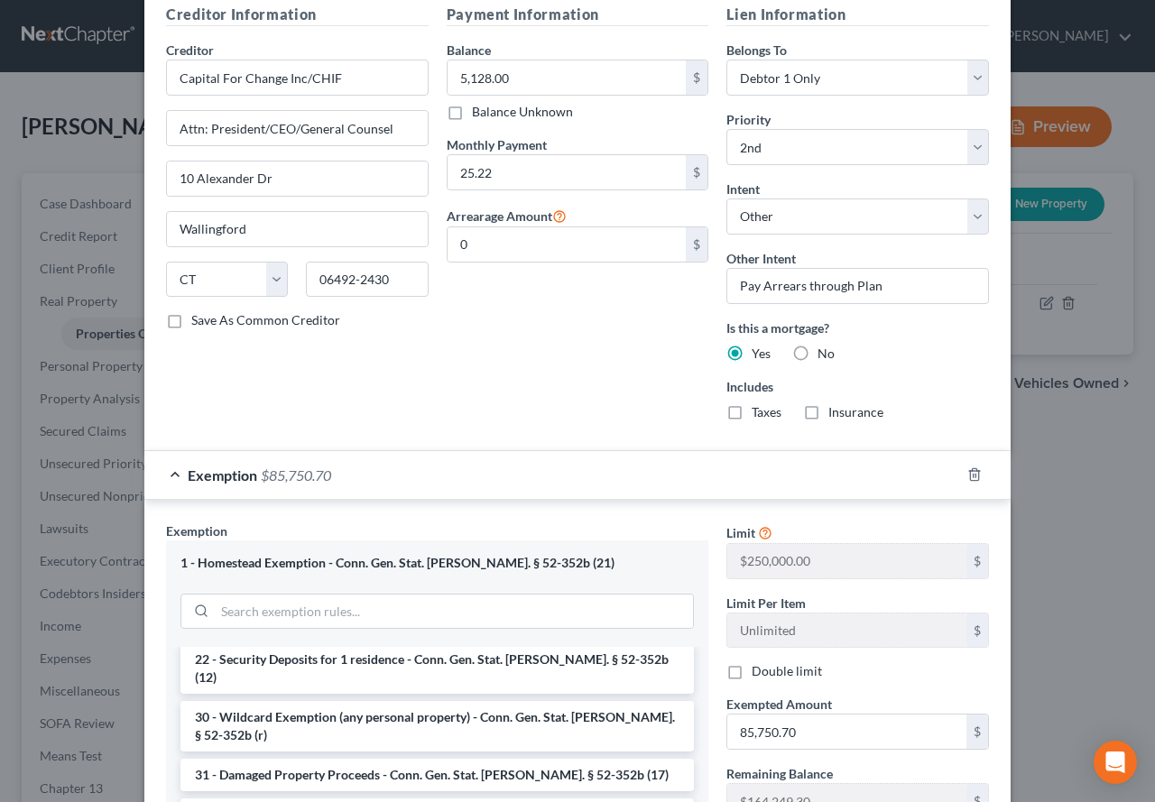
scroll to position [1748, 0]
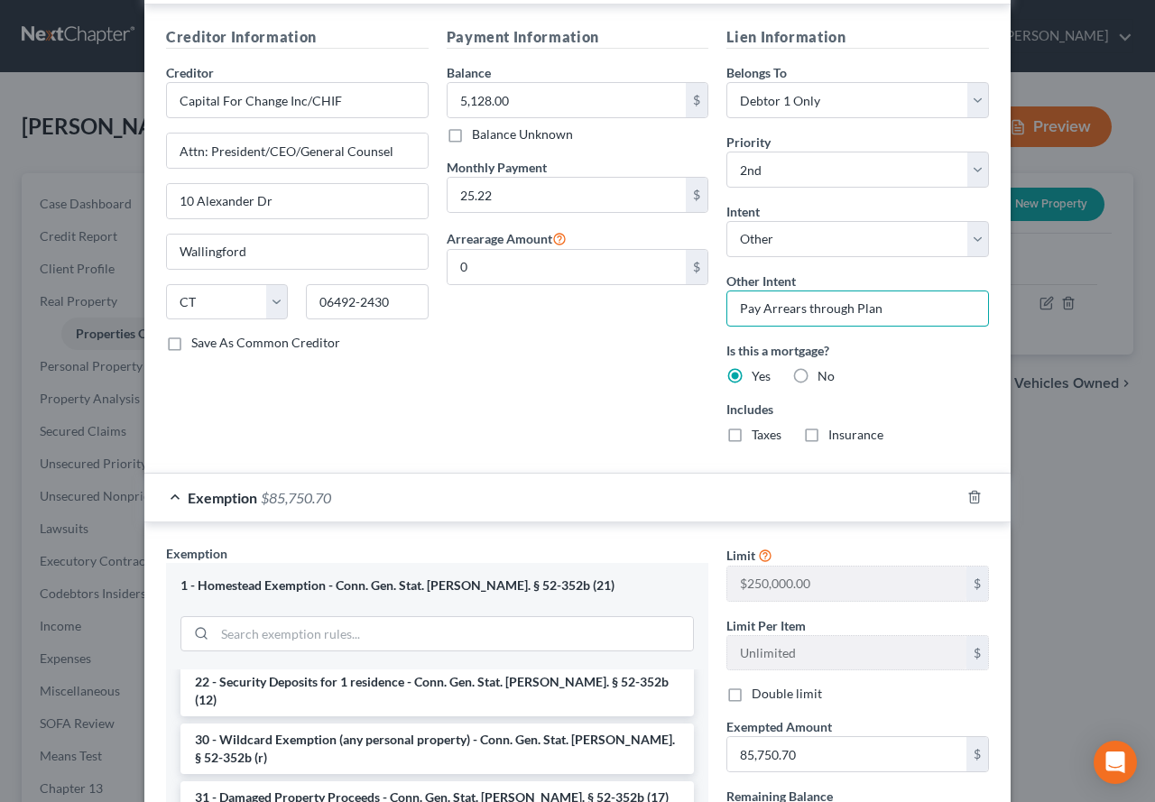
click at [757, 314] on input "Pay Arrears through Plan" at bounding box center [857, 309] width 263 height 36
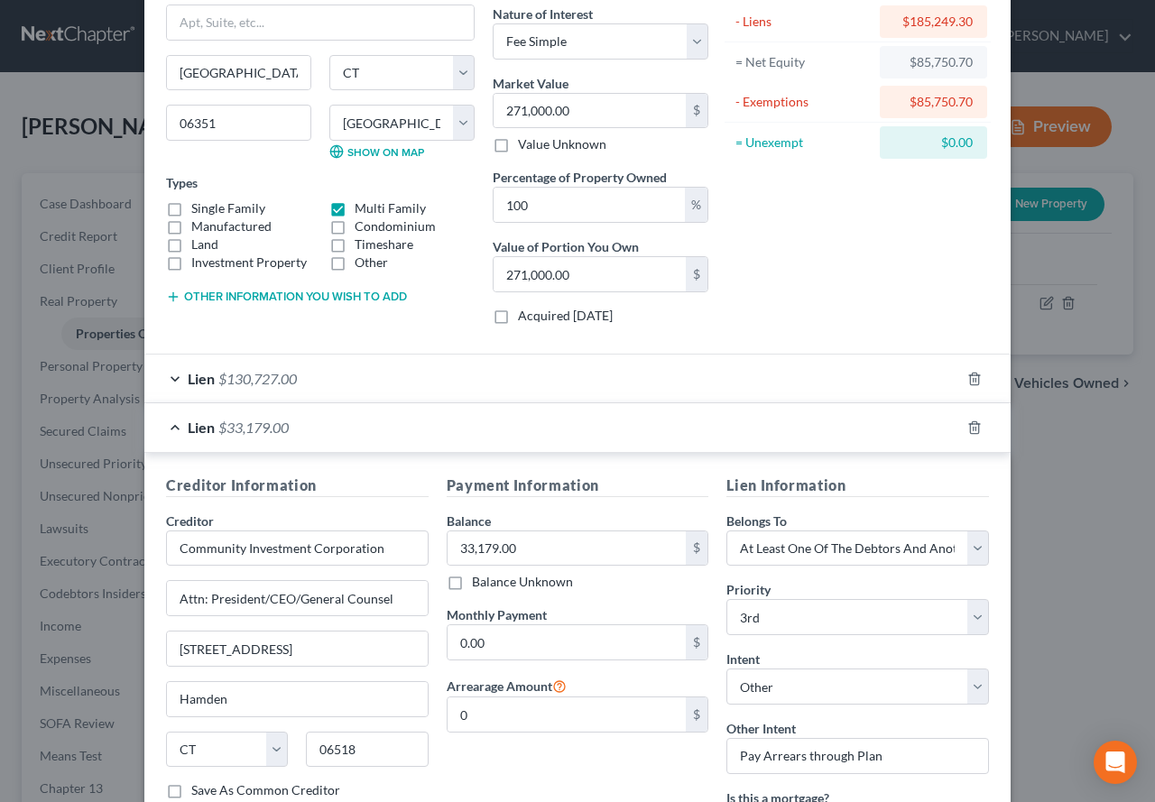
scroll to position [124, 0]
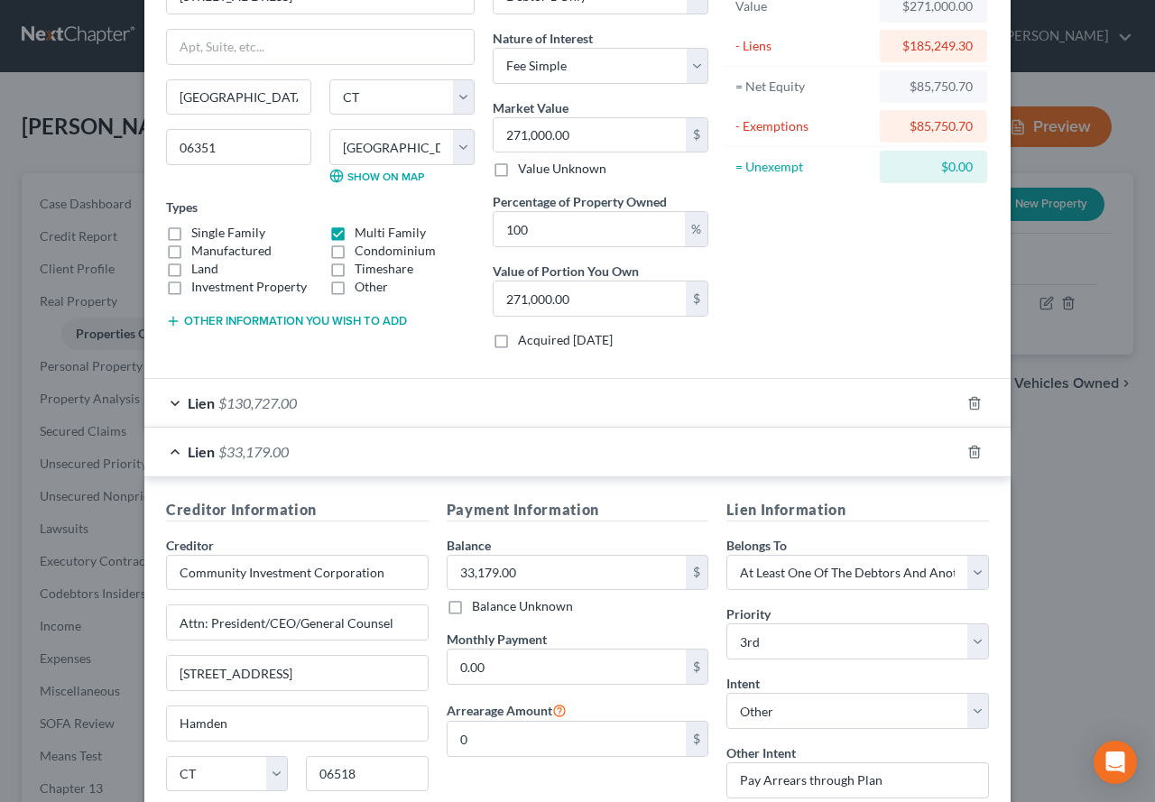
type input "If Arrears due, pay through Plan"
click at [164, 403] on div "Lien $130,727.00" at bounding box center [552, 403] width 816 height 48
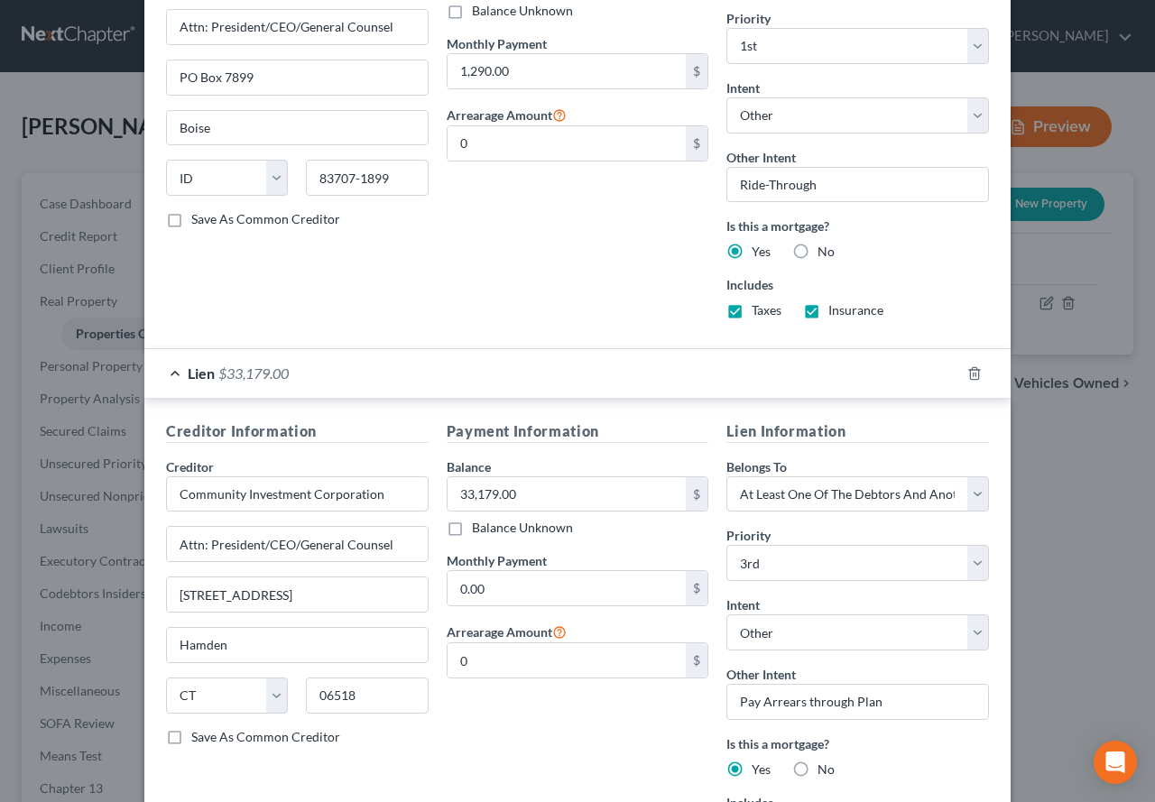
scroll to position [755, 0]
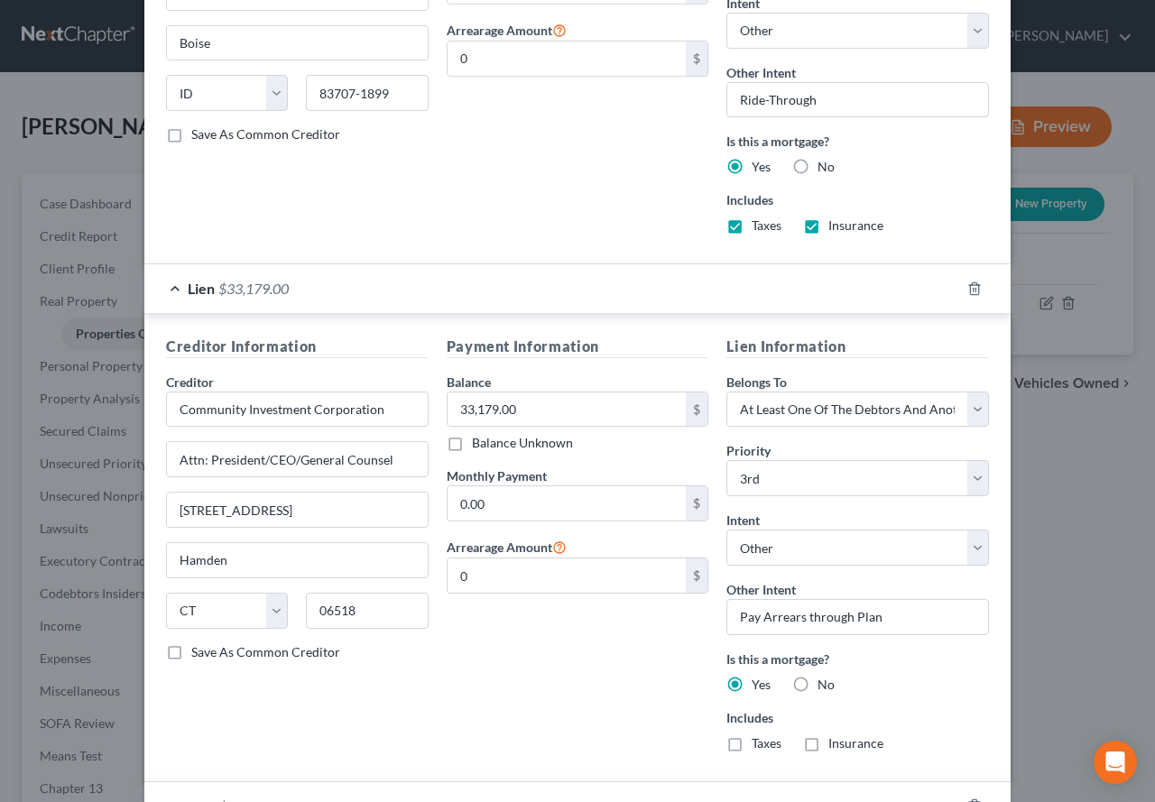
click at [1085, 697] on div "Edit Property × Address * [GEOGRAPHIC_DATA] [US_STATE][GEOGRAPHIC_DATA] [GEOGRA…" at bounding box center [577, 401] width 1155 height 802
type input "1,108.59"
click at [522, 707] on div "Payment Information Balance 33,179.00 $ Balance Unknown Balance Undetermined 33…" at bounding box center [578, 551] width 281 height 431
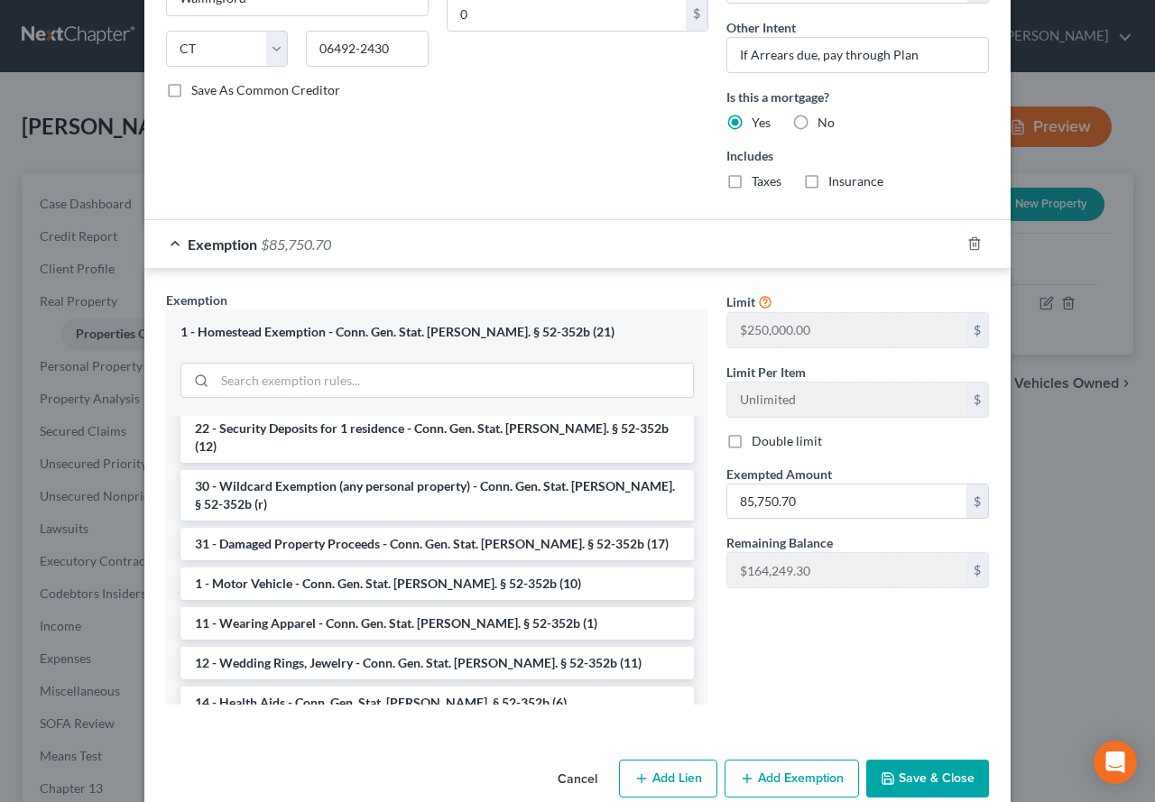
scroll to position [2501, 0]
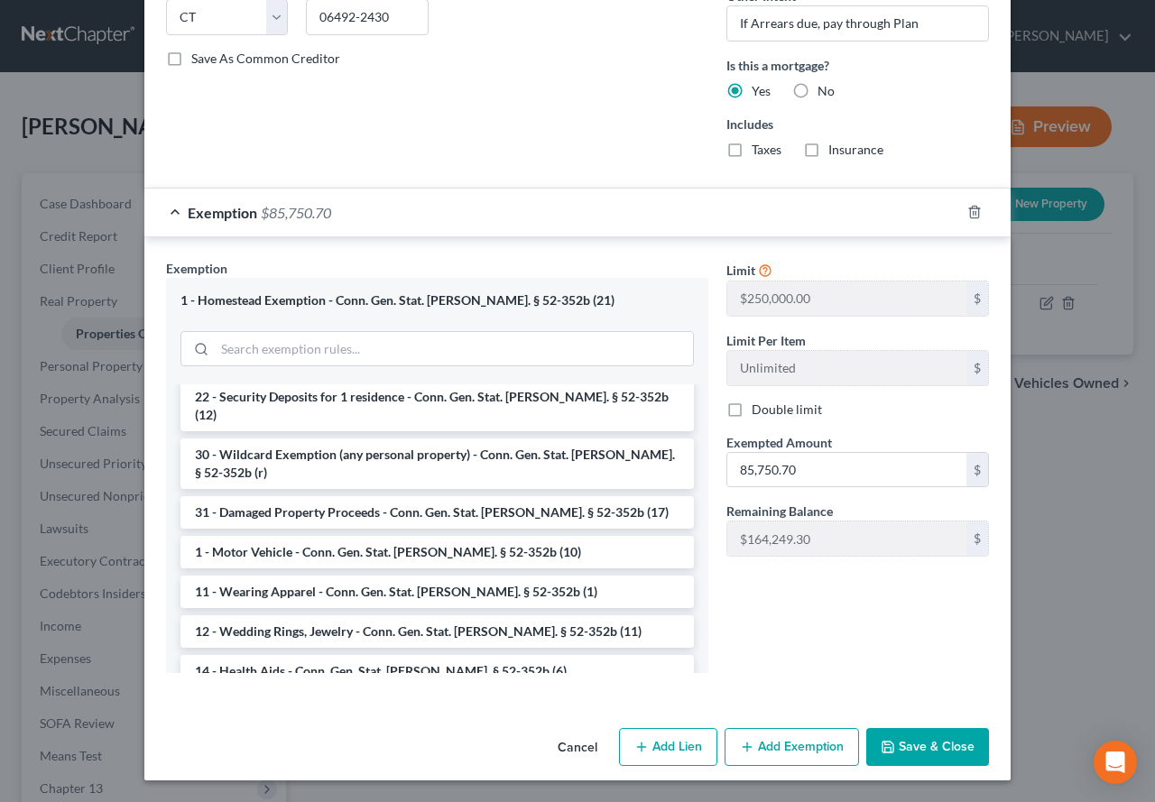
click at [907, 741] on button "Save & Close" at bounding box center [927, 747] width 123 height 38
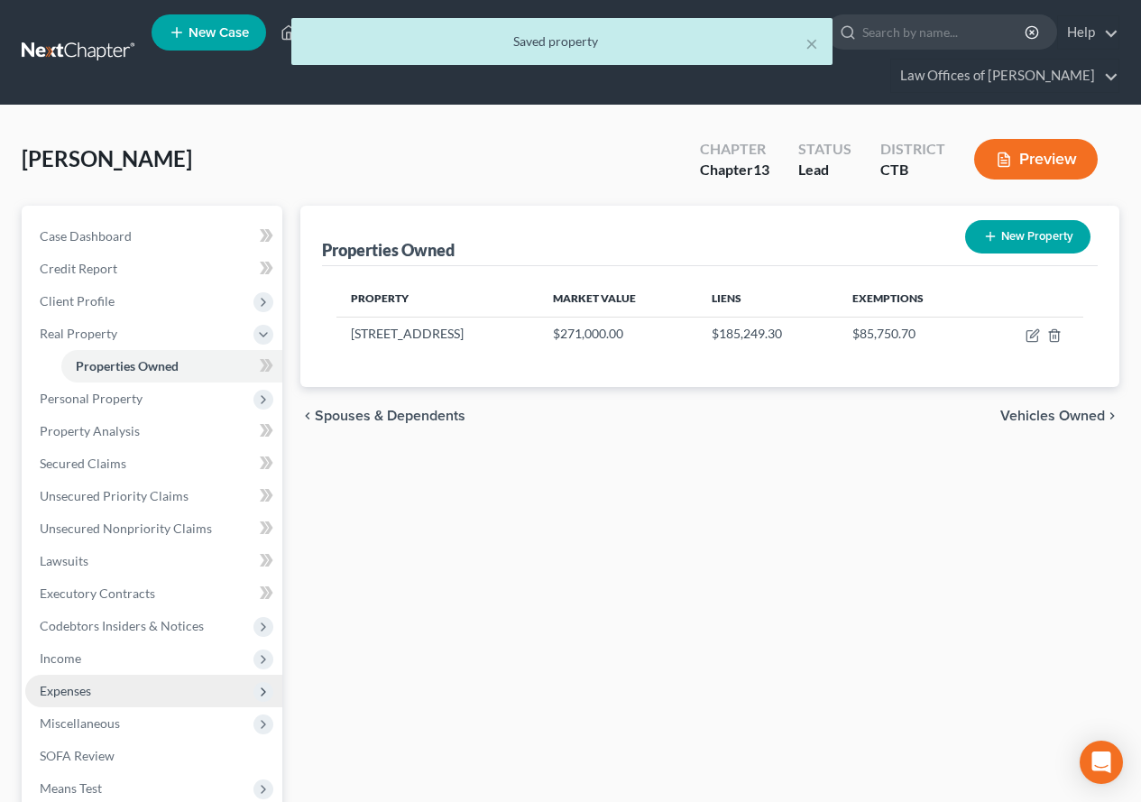
click at [64, 694] on span "Expenses" at bounding box center [65, 690] width 51 height 15
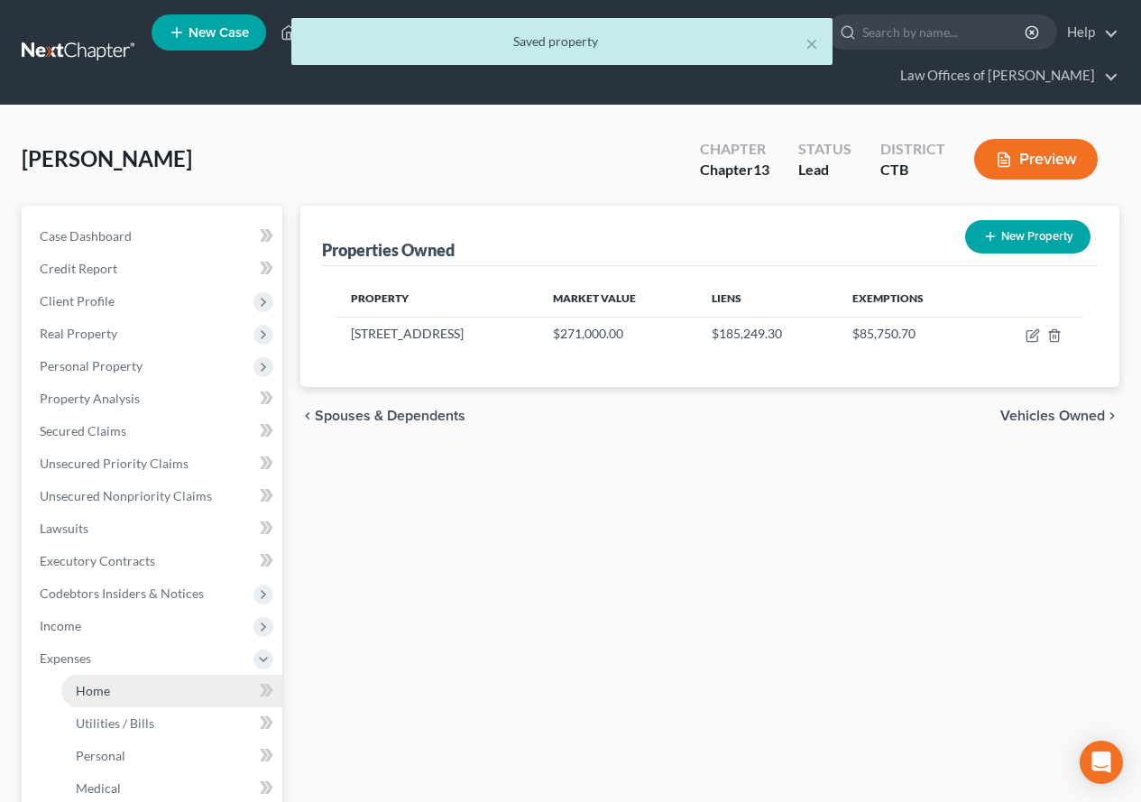
click at [84, 692] on span "Home" at bounding box center [93, 690] width 34 height 15
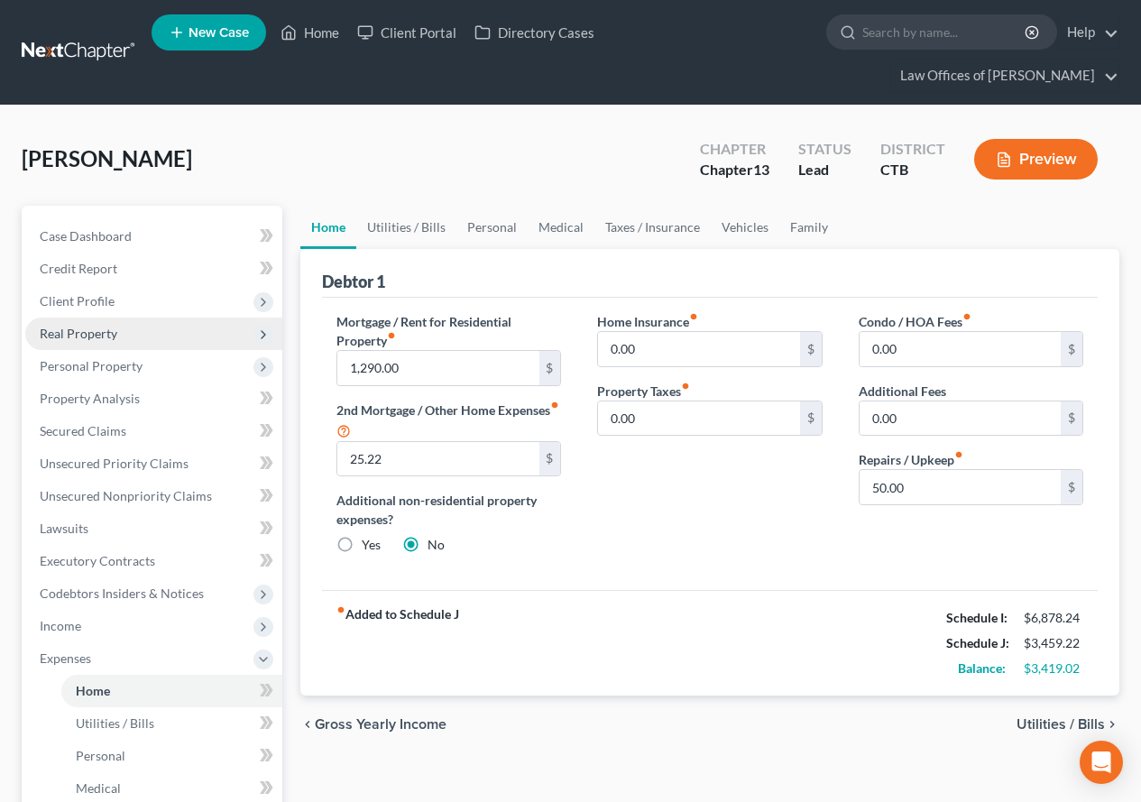
click at [78, 339] on span "Real Property" at bounding box center [79, 333] width 78 height 15
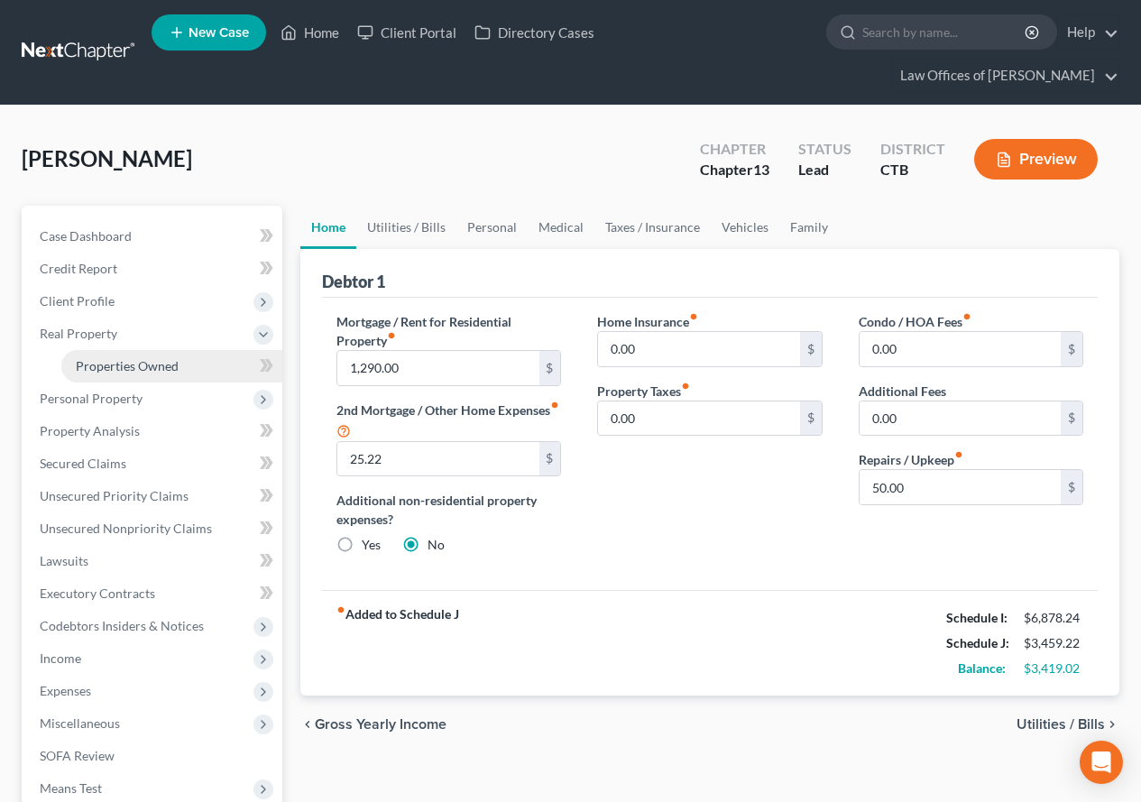
click at [103, 374] on link "Properties Owned" at bounding box center [171, 366] width 221 height 32
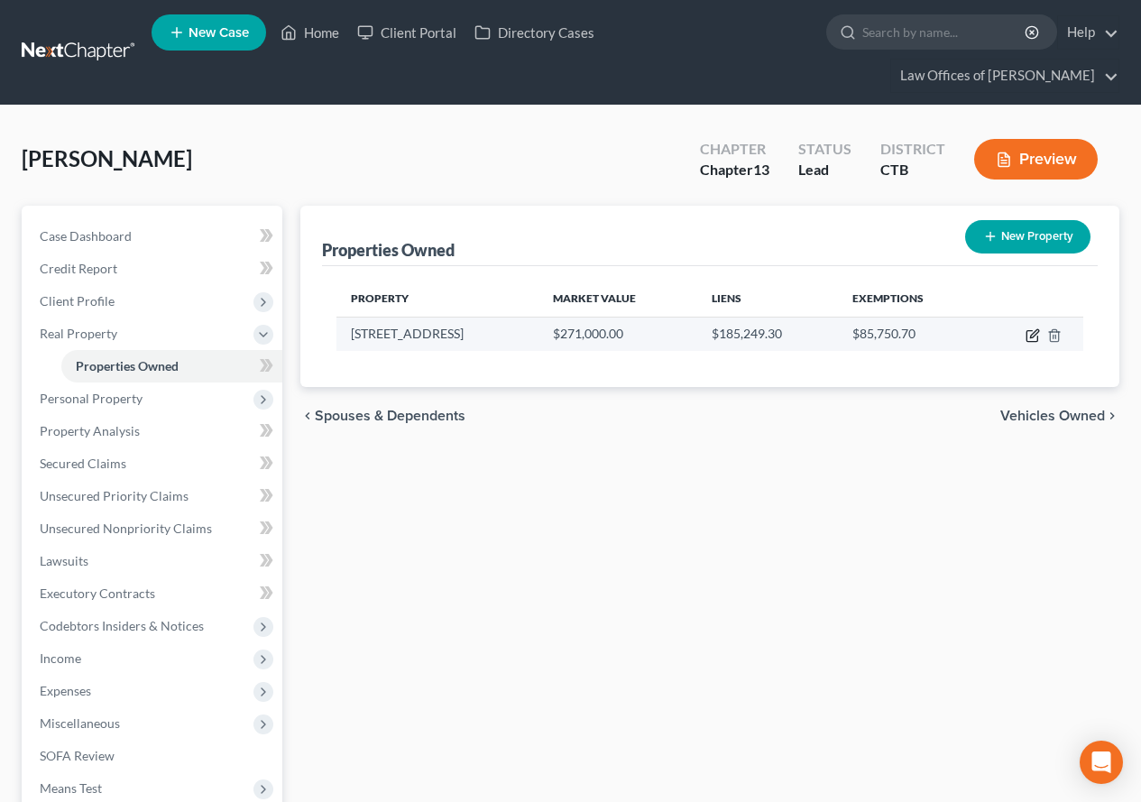
click at [1035, 341] on icon "button" at bounding box center [1032, 336] width 11 height 11
select select "6"
select select "5"
select select "0"
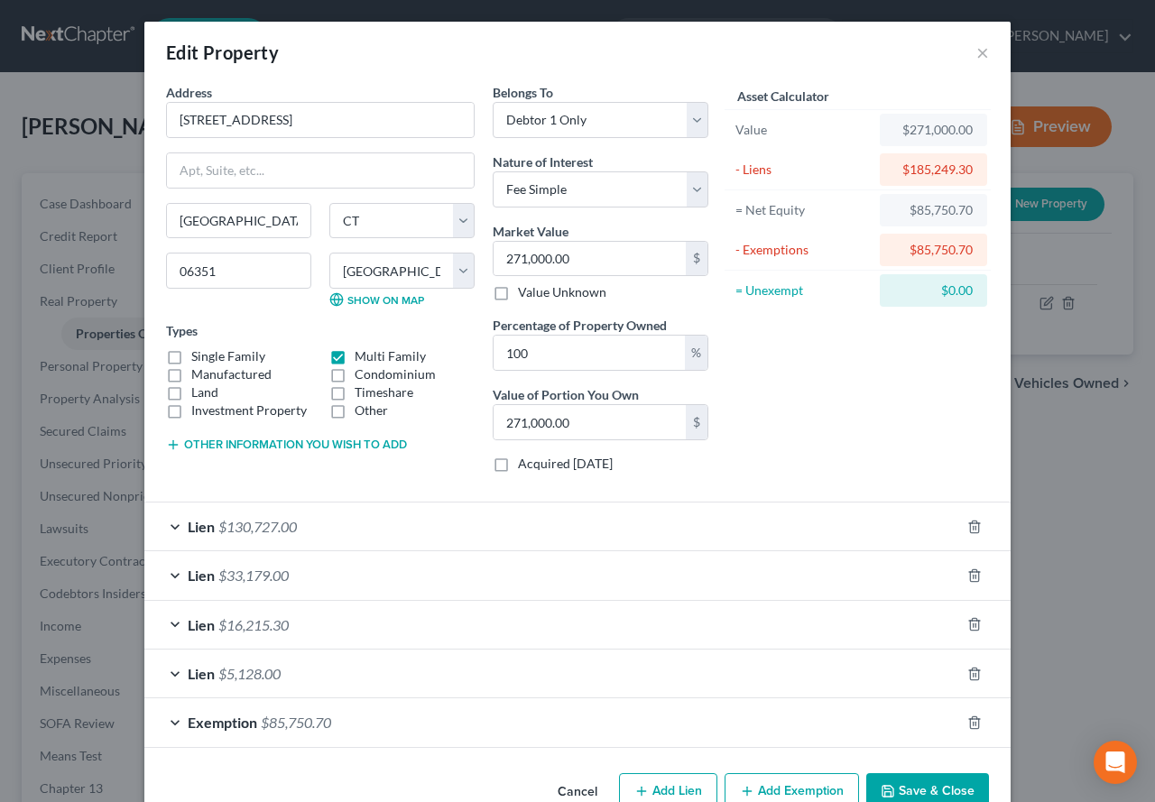
click at [165, 577] on div "Lien $33,179.00" at bounding box center [552, 575] width 816 height 48
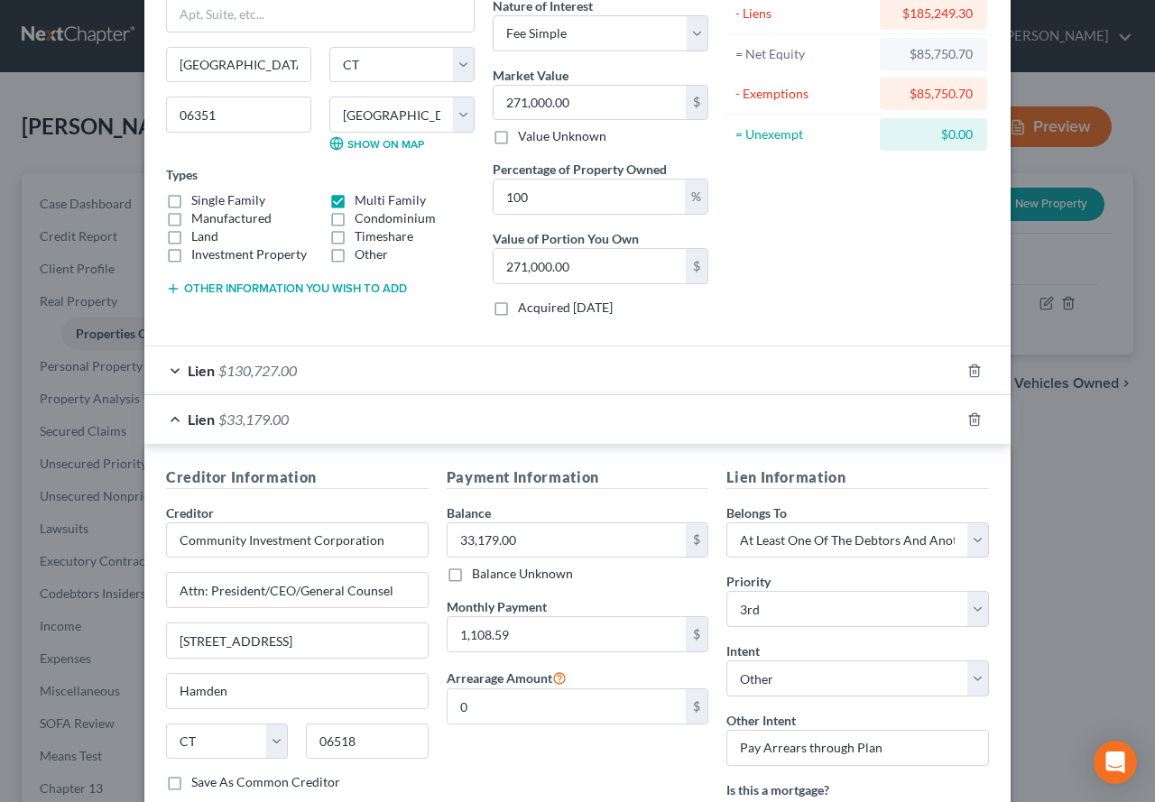
scroll to position [180, 0]
